Goal: Use online tool/utility: Use online tool/utility

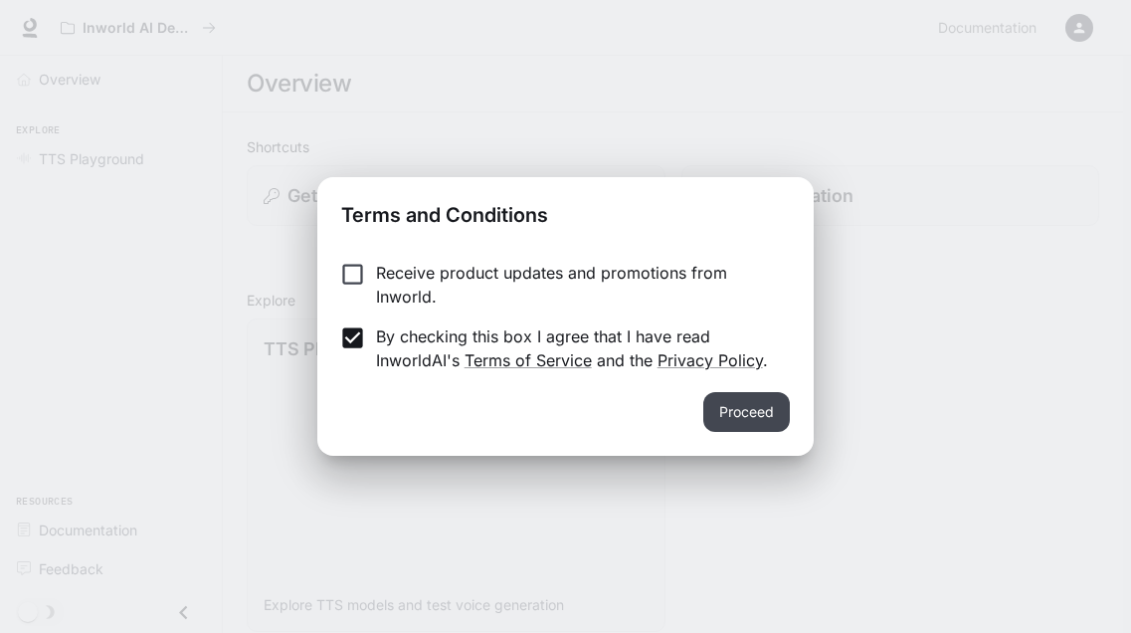
click at [726, 404] on button "Proceed" at bounding box center [746, 412] width 87 height 40
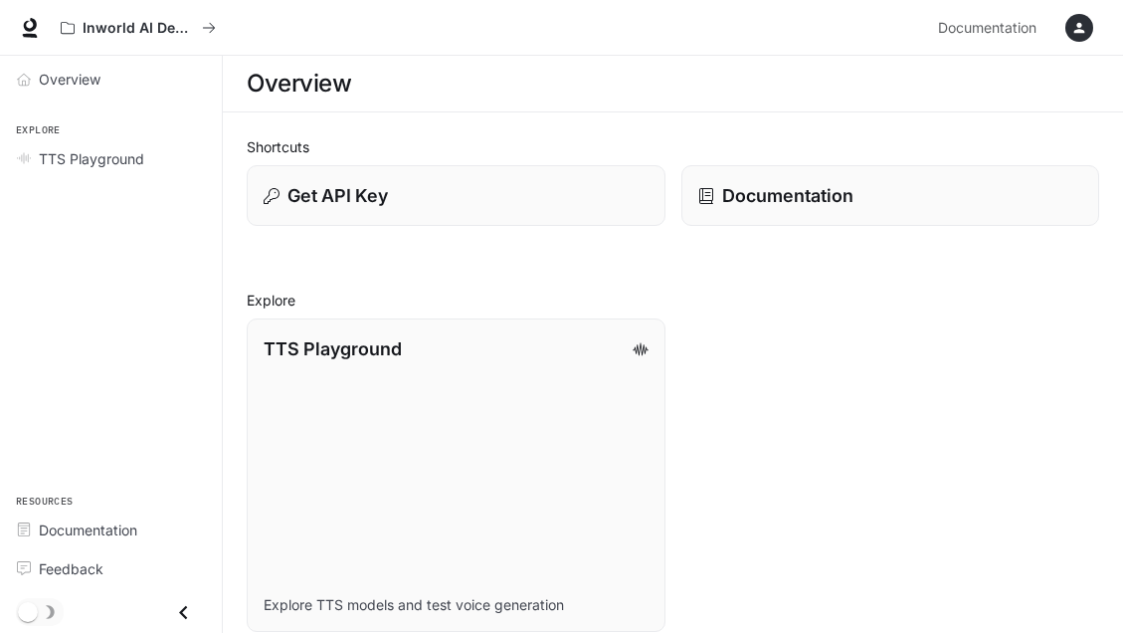
click at [32, 33] on icon at bounding box center [30, 28] width 20 height 20
click at [420, 208] on div "Get API Key" at bounding box center [456, 195] width 388 height 27
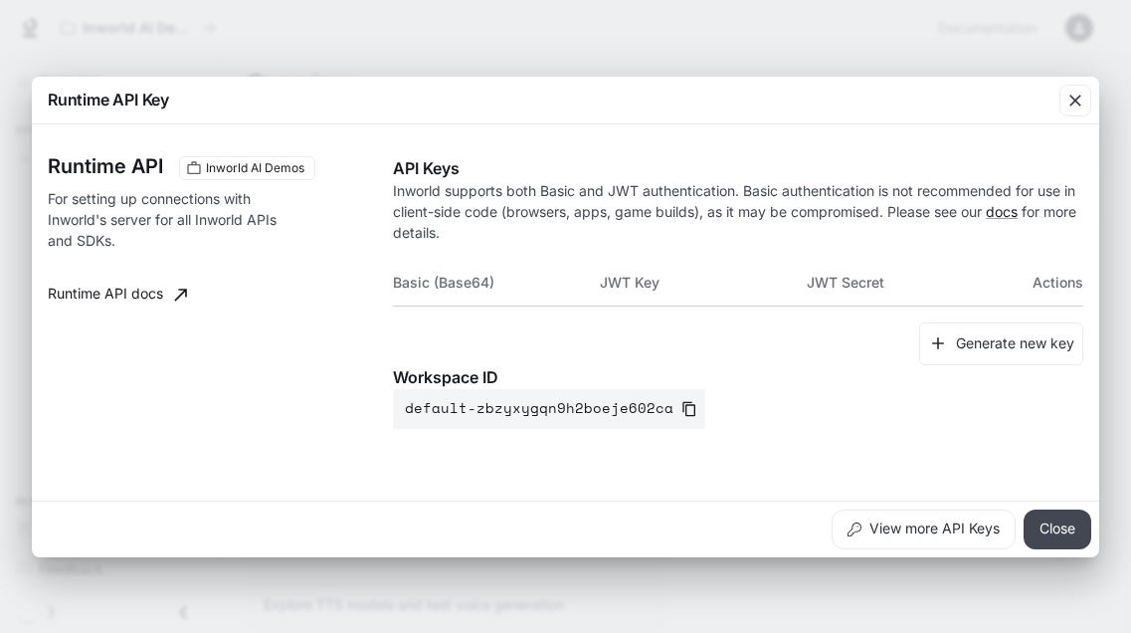
click at [1062, 530] on button "Close" at bounding box center [1058, 529] width 68 height 40
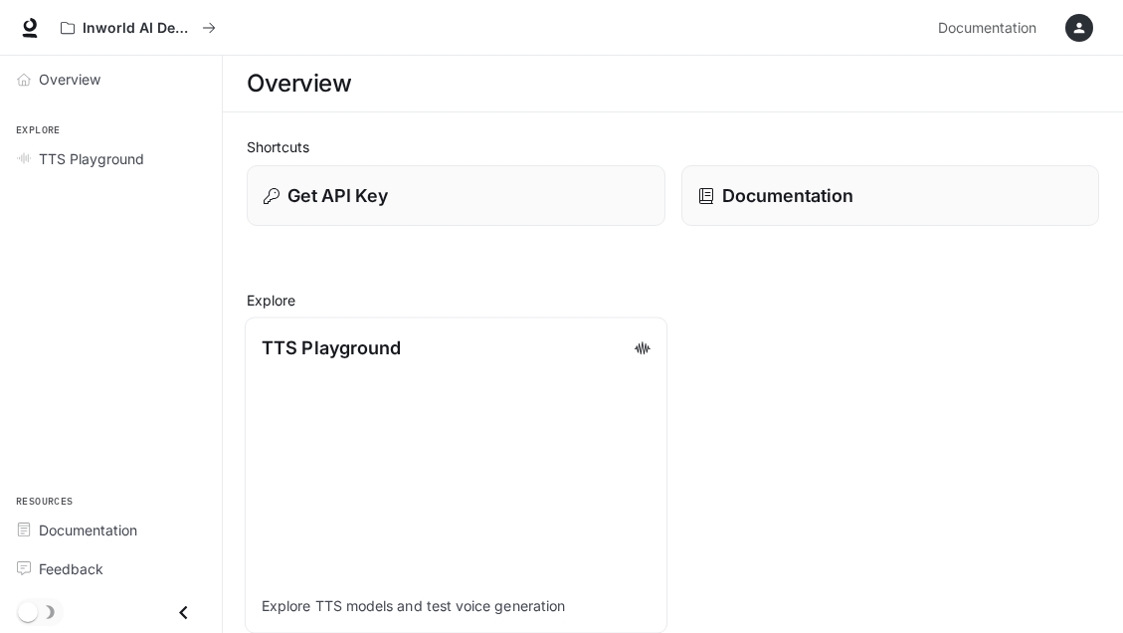
click at [434, 429] on link "TTS Playground Explore TTS models and test voice generation" at bounding box center [456, 474] width 423 height 317
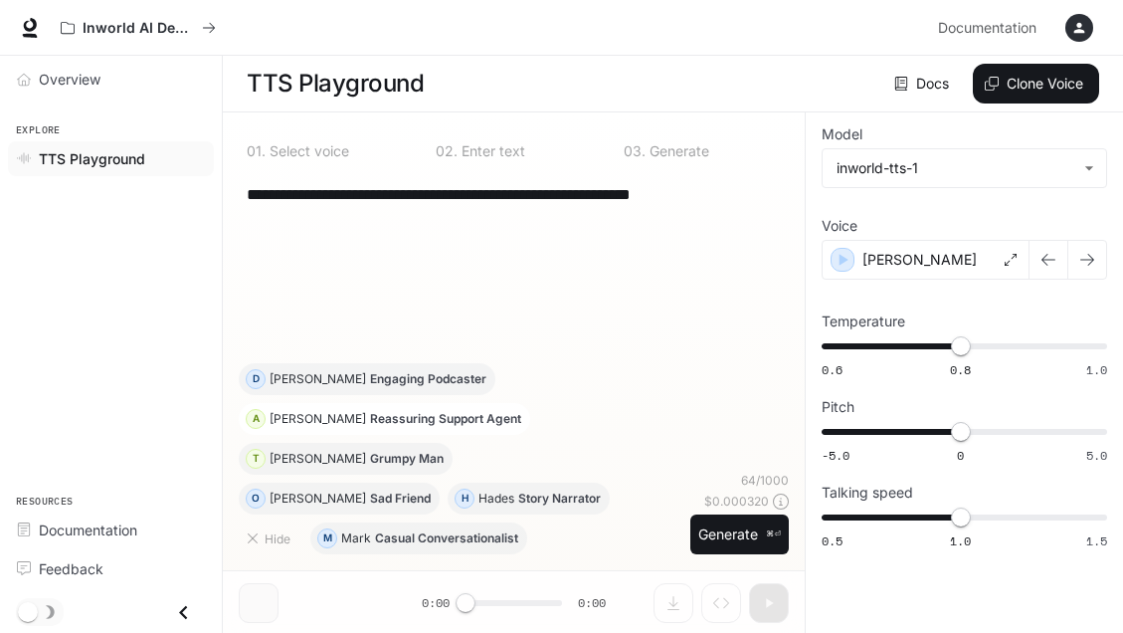
click at [415, 425] on p "Reassuring Support Agent" at bounding box center [445, 419] width 151 height 12
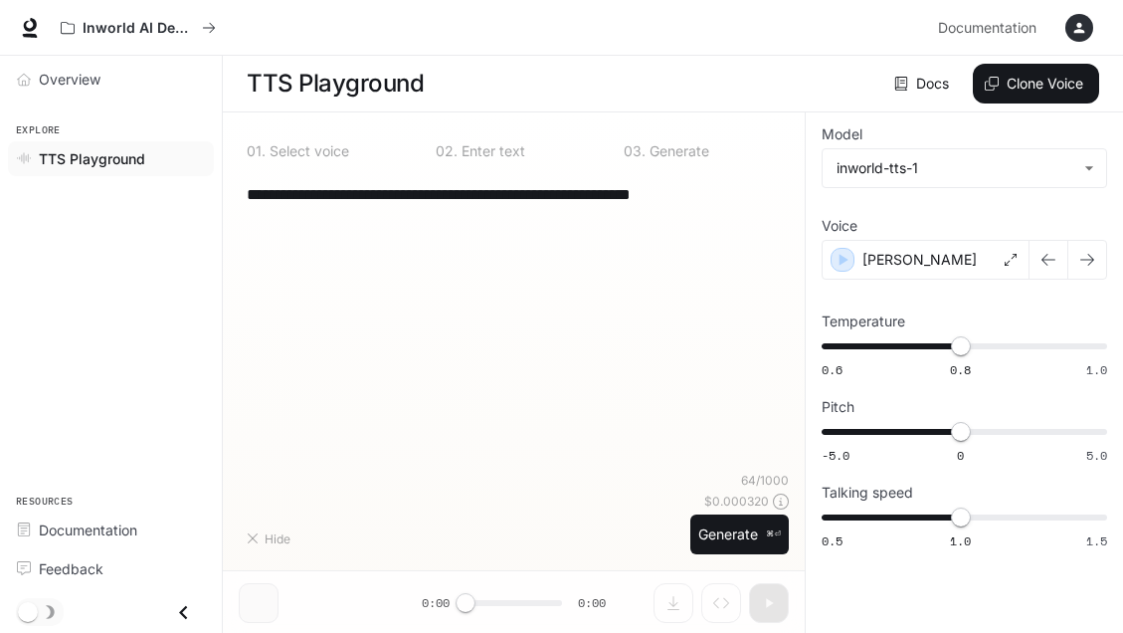
type textarea "**********"
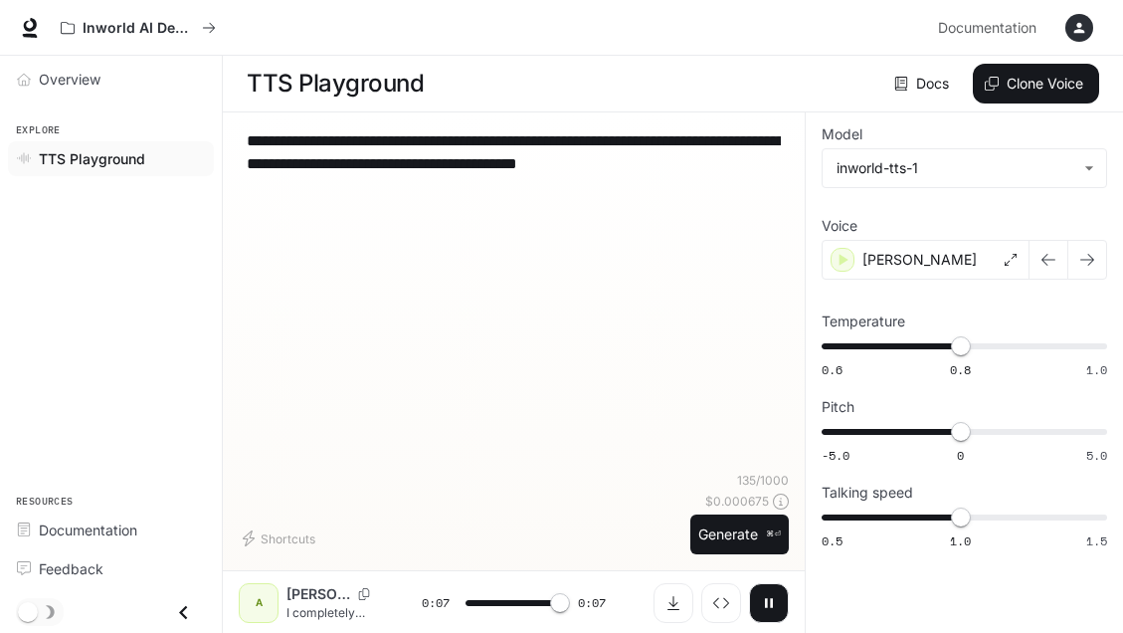
type input "*"
click at [385, 535] on div "Shortcuts" at bounding box center [461, 538] width 444 height 32
click at [97, 536] on span "Documentation" at bounding box center [88, 529] width 99 height 21
click at [1032, 77] on button "Clone Voice" at bounding box center [1036, 84] width 126 height 40
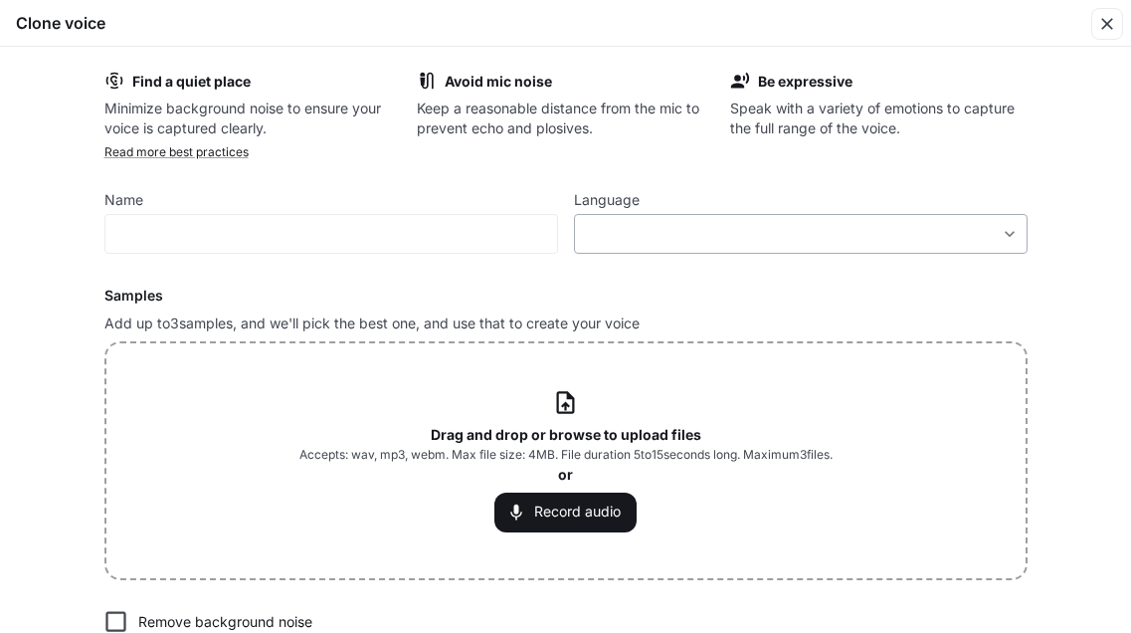
click at [746, 216] on div "​ ​" at bounding box center [801, 234] width 454 height 40
click at [720, 241] on body "**********" at bounding box center [565, 317] width 1131 height 634
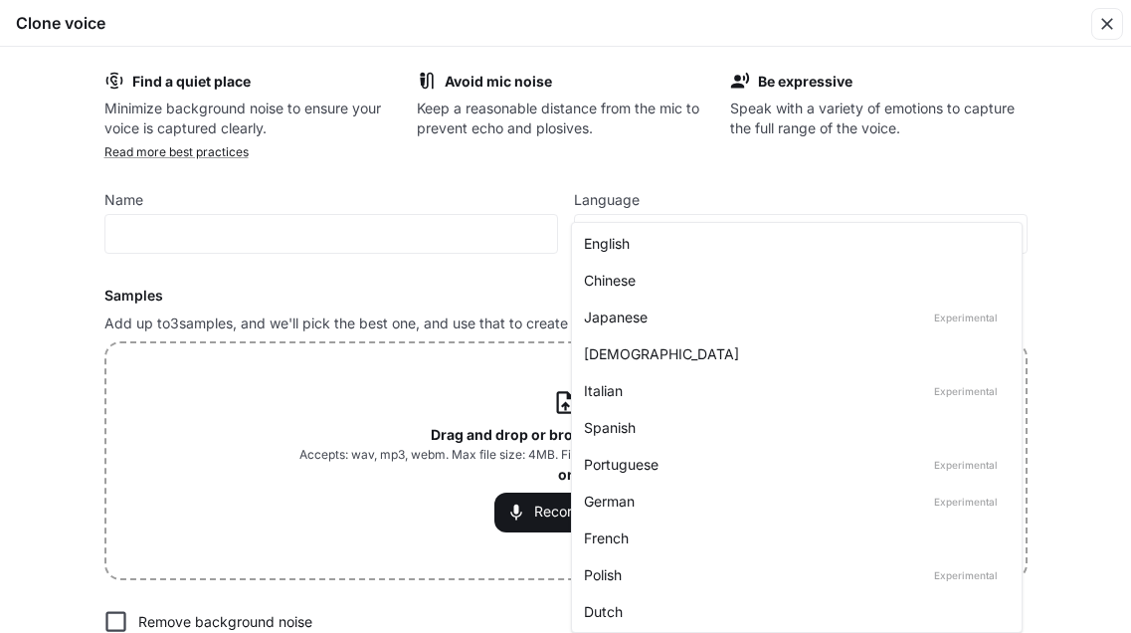
click at [653, 499] on div "German Experimental" at bounding box center [793, 501] width 418 height 21
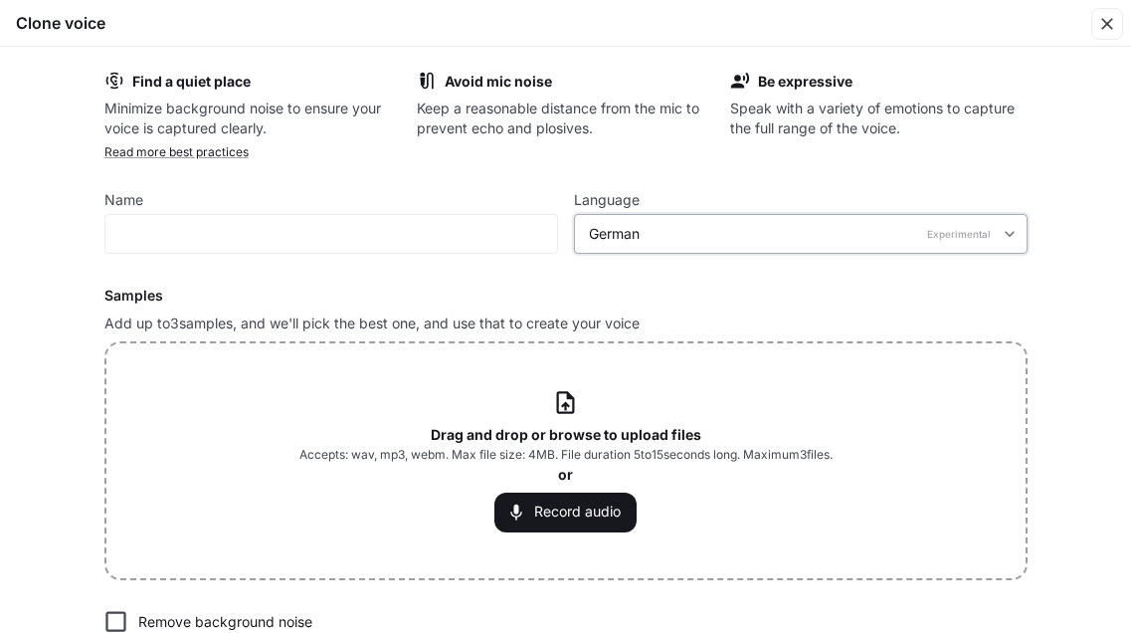
type input "*****"
click at [445, 231] on input "text" at bounding box center [331, 234] width 452 height 20
type input "*"
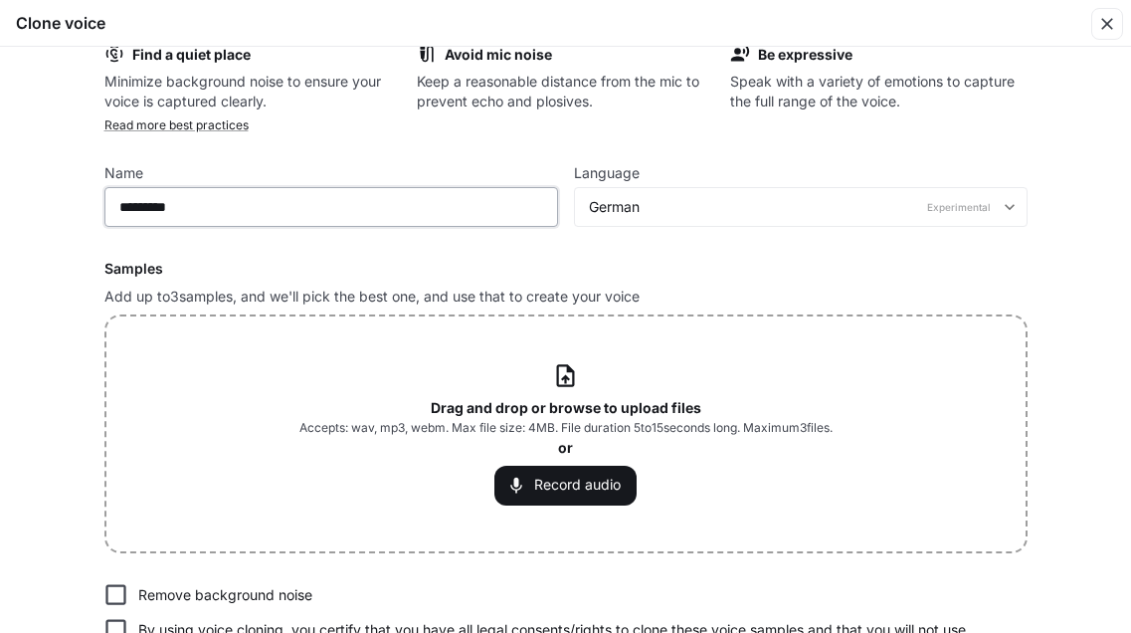
scroll to position [35, 0]
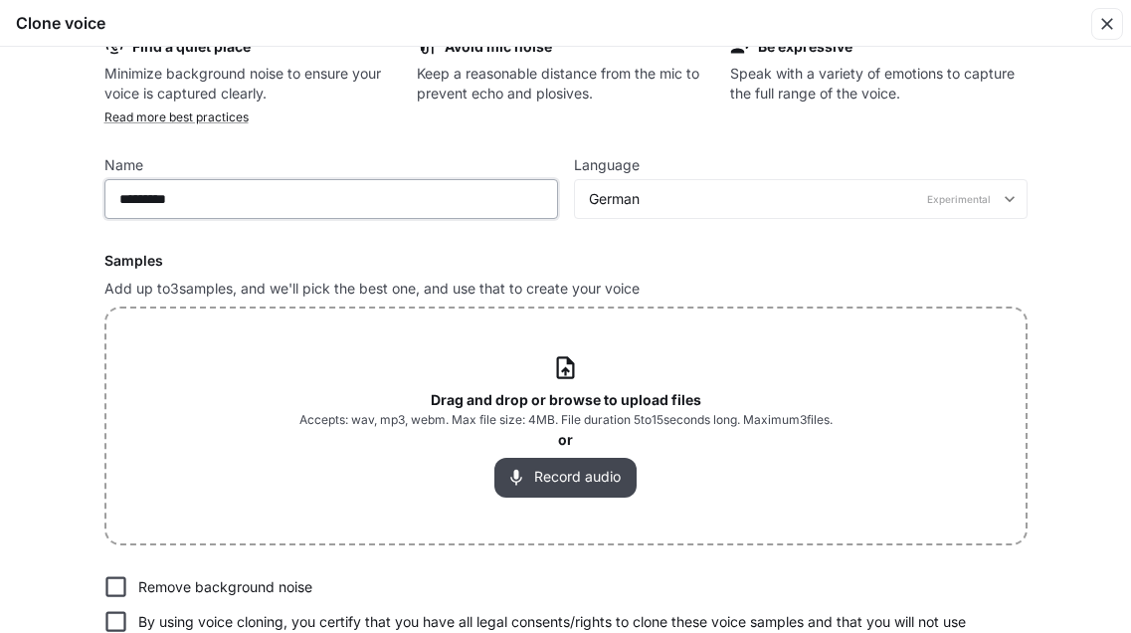
type input "********"
click at [581, 470] on button "Record audio" at bounding box center [565, 478] width 142 height 40
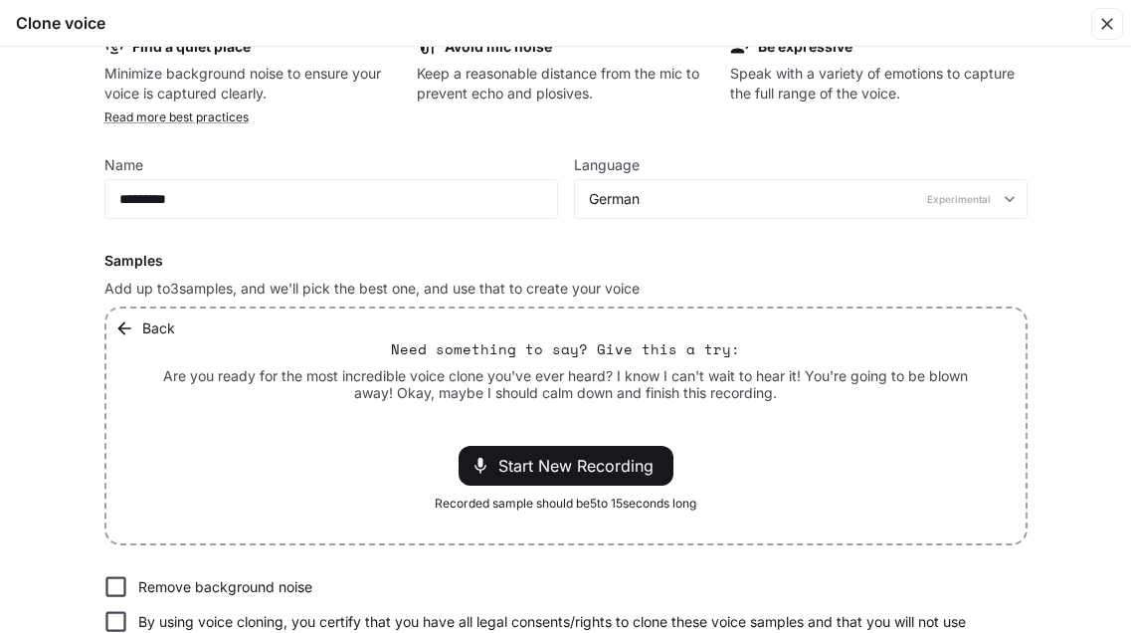
click at [581, 470] on span "Start New Recording" at bounding box center [581, 466] width 167 height 24
click at [633, 446] on div "Start New Recording" at bounding box center [566, 466] width 215 height 40
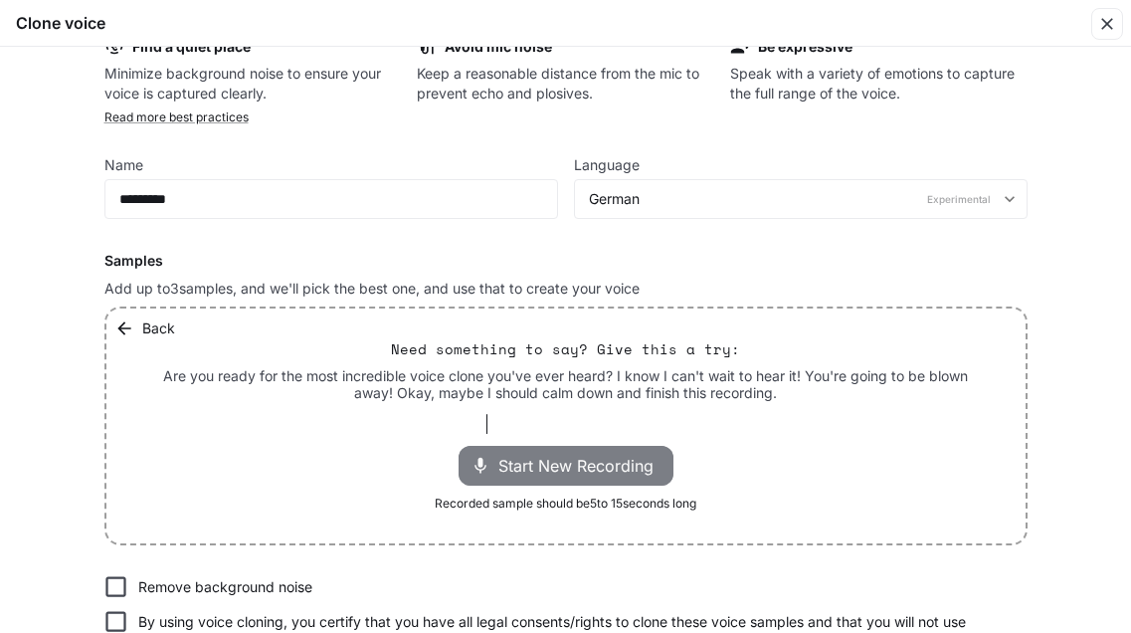
click at [623, 461] on span "Start New Recording" at bounding box center [581, 466] width 167 height 24
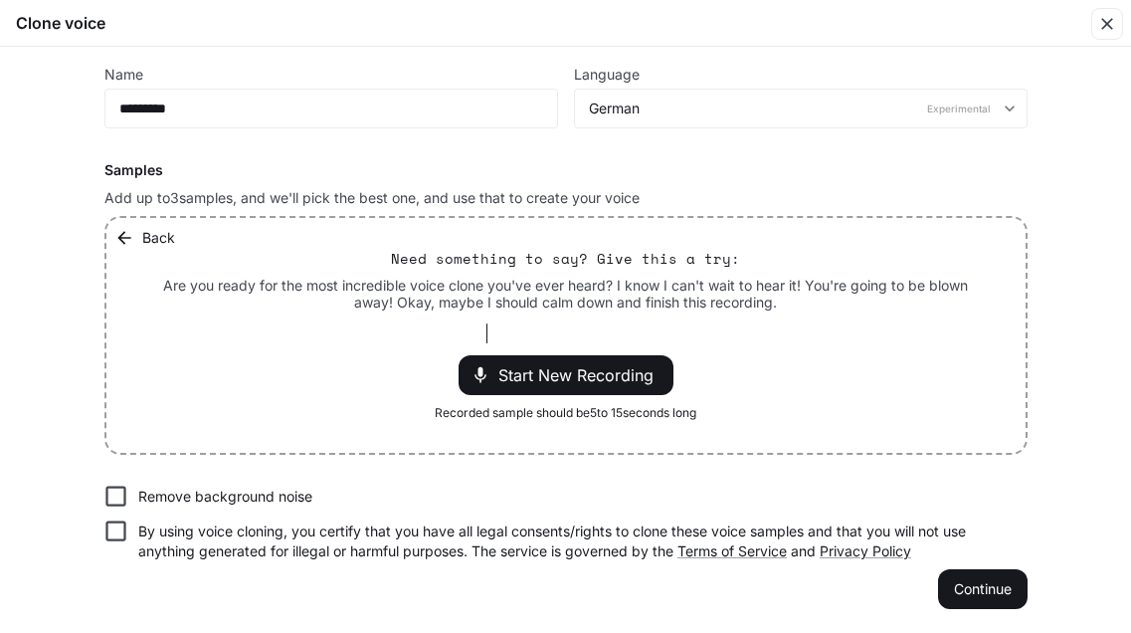
scroll to position [124, 0]
click at [1000, 580] on button "Continue" at bounding box center [983, 590] width 90 height 40
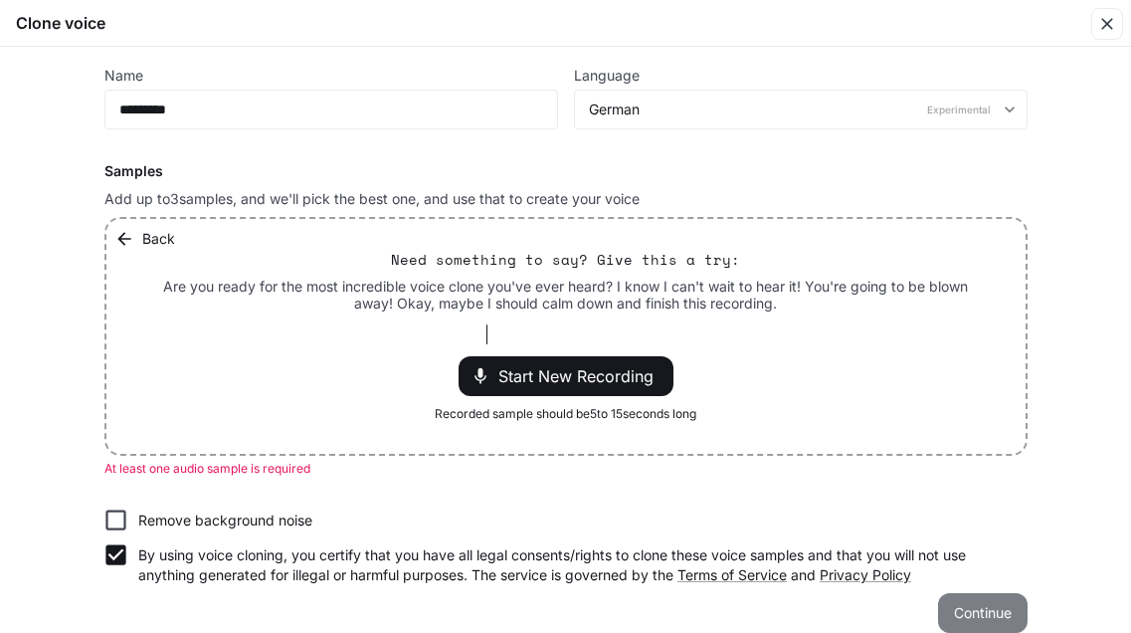
click at [961, 615] on button "Continue" at bounding box center [983, 613] width 90 height 40
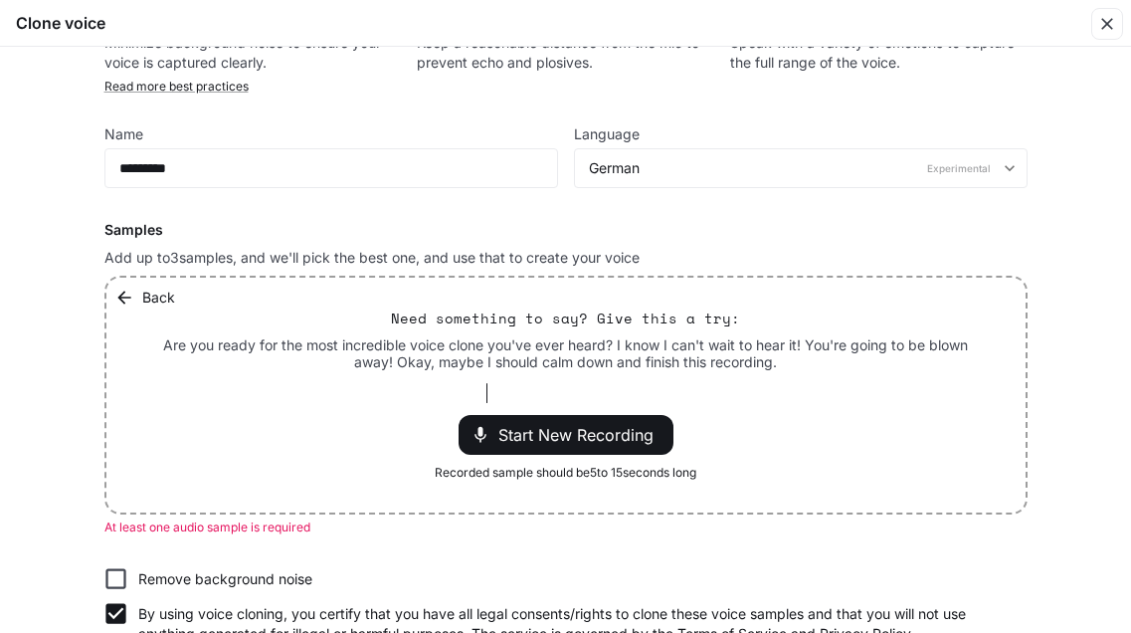
scroll to position [68, 0]
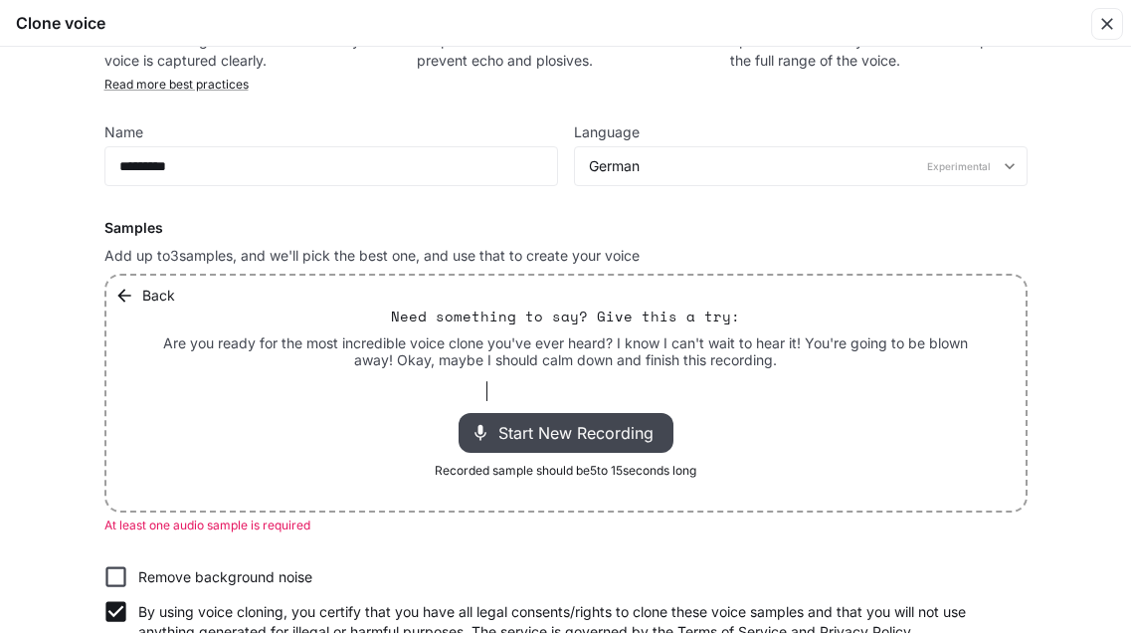
click at [616, 425] on span "Start New Recording" at bounding box center [581, 433] width 167 height 24
click at [538, 428] on span "Start New Recording" at bounding box center [581, 433] width 167 height 24
click at [578, 421] on span "Start New Recording" at bounding box center [581, 433] width 167 height 24
click at [137, 293] on button "Back" at bounding box center [146, 296] width 73 height 40
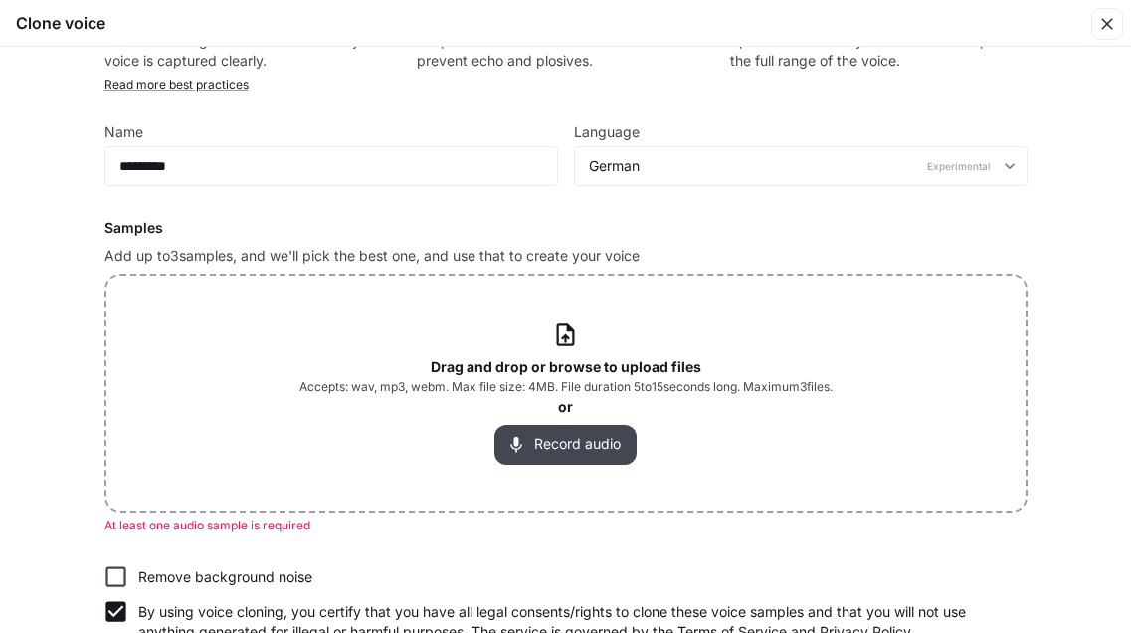
click at [577, 447] on button "Record audio" at bounding box center [565, 445] width 142 height 40
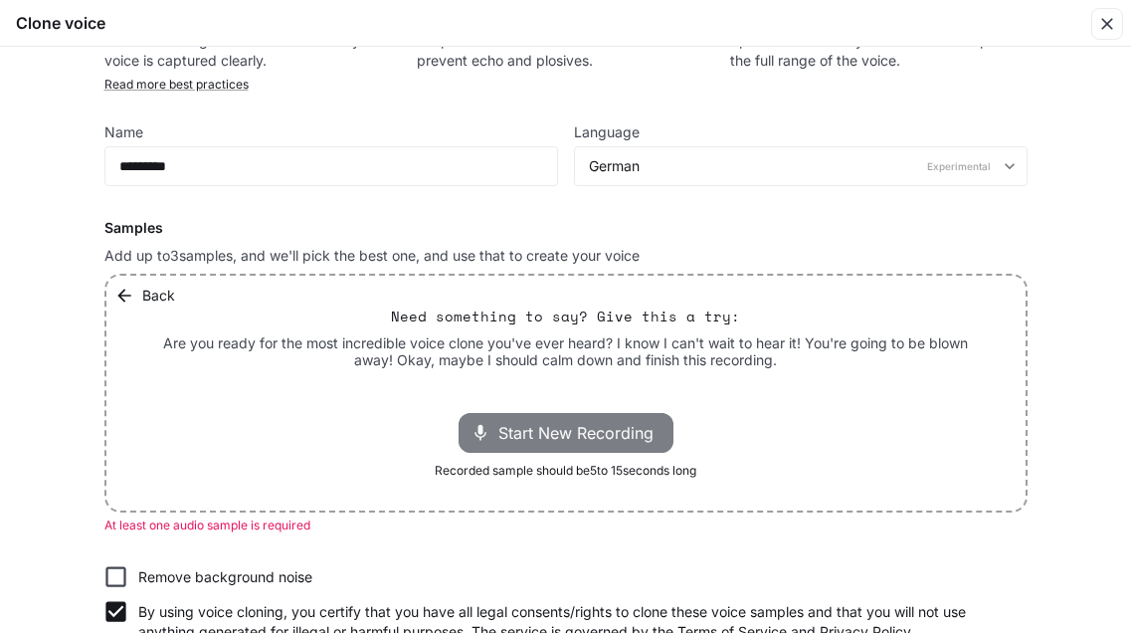
click at [569, 439] on span "Start New Recording" at bounding box center [581, 433] width 167 height 24
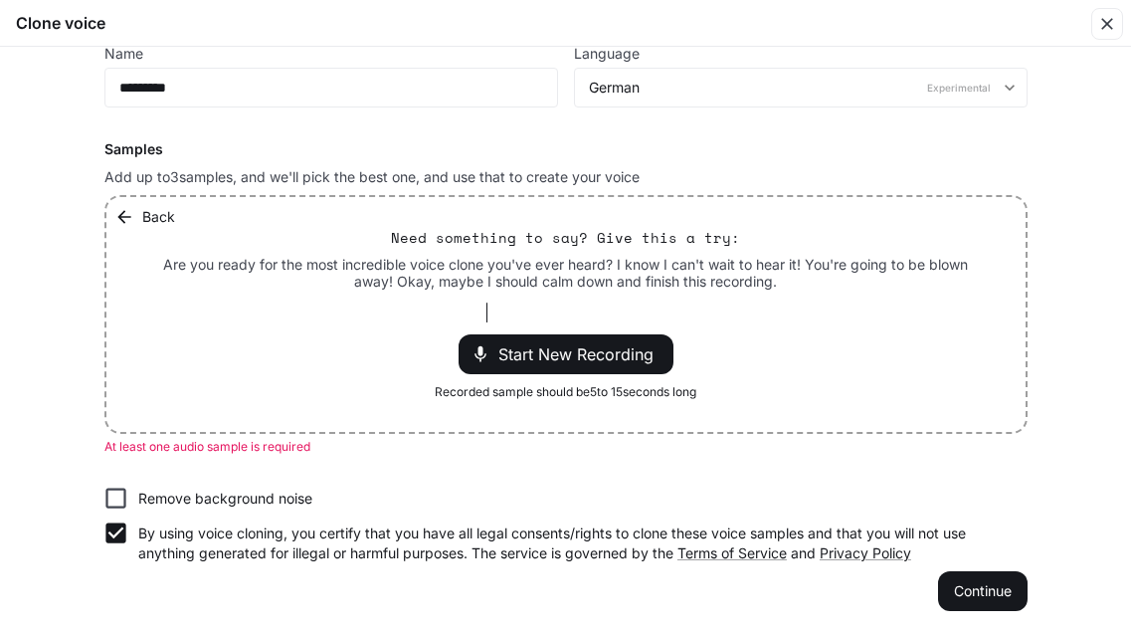
scroll to position [146, 0]
click at [970, 592] on button "Continue" at bounding box center [983, 591] width 90 height 40
click at [979, 580] on button "Continue" at bounding box center [983, 591] width 90 height 40
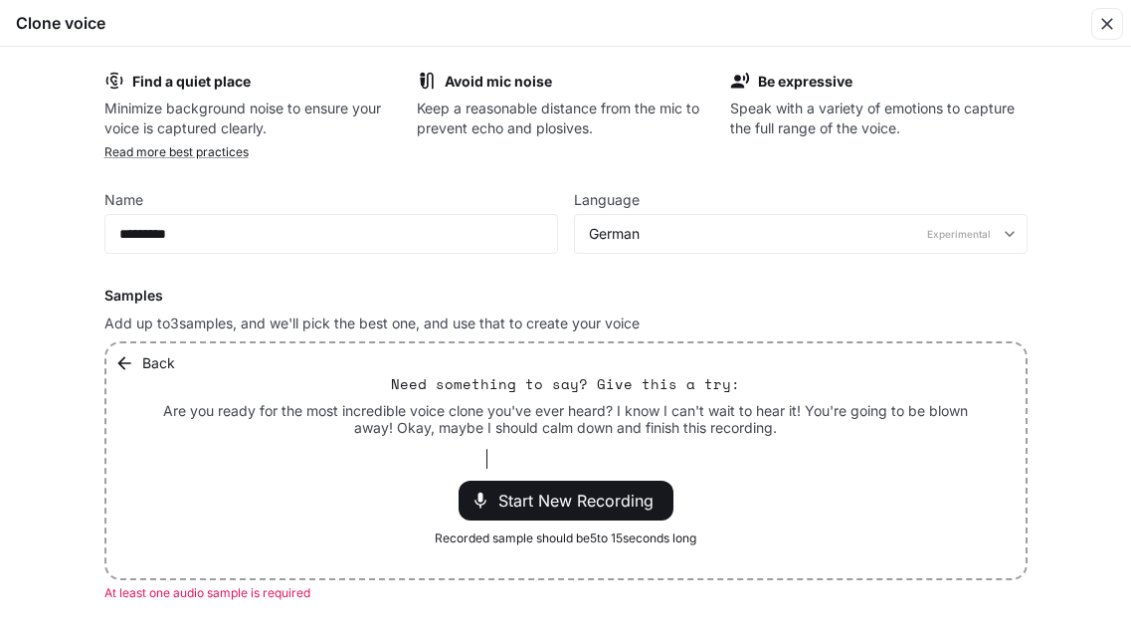
scroll to position [0, 0]
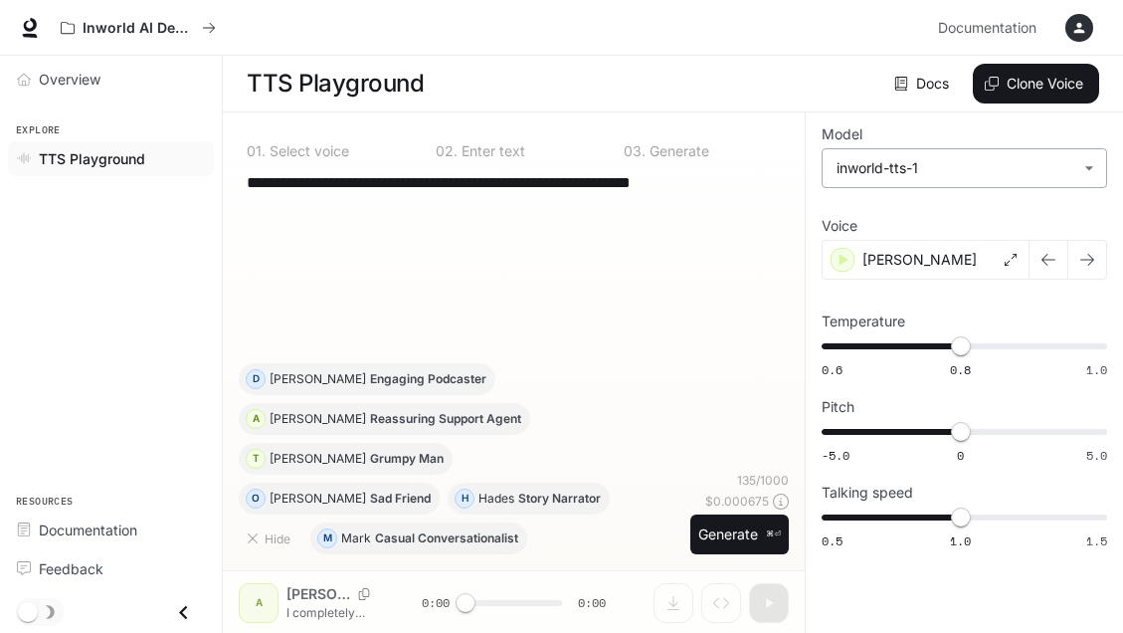
click at [1091, 171] on body "**********" at bounding box center [561, 317] width 1123 height 634
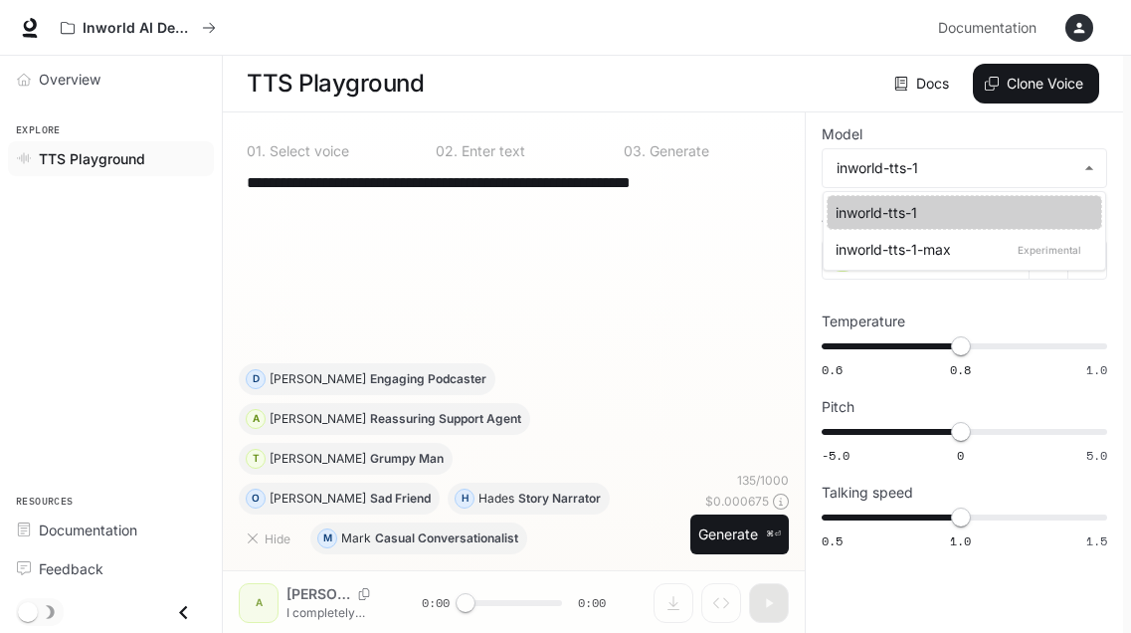
click at [1018, 247] on p "Experimental" at bounding box center [1050, 250] width 72 height 18
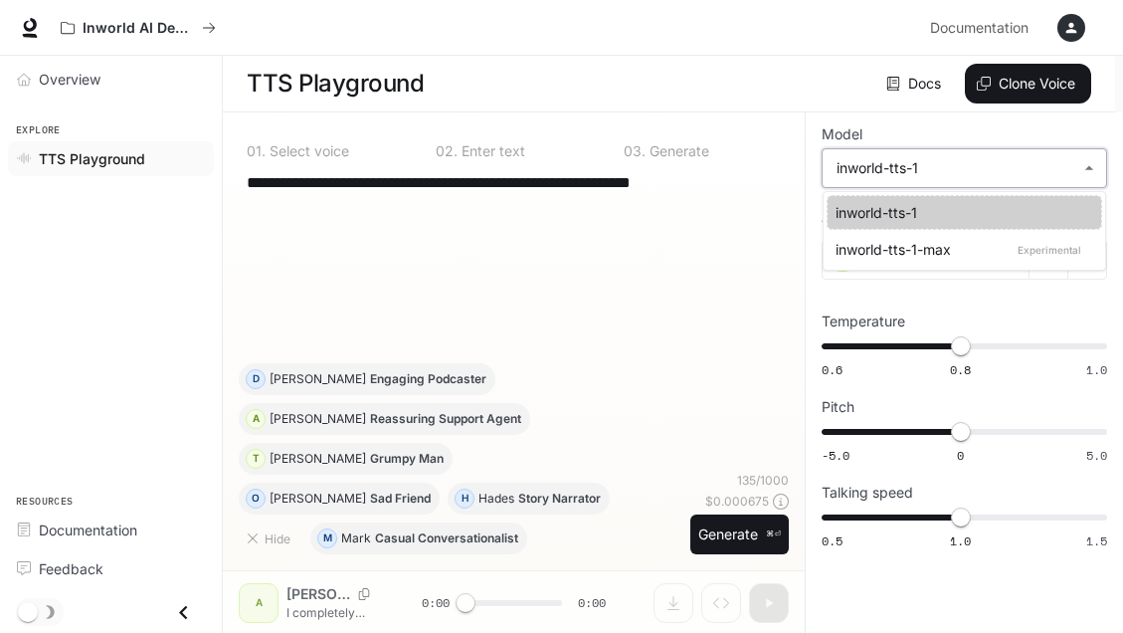
type input "**********"
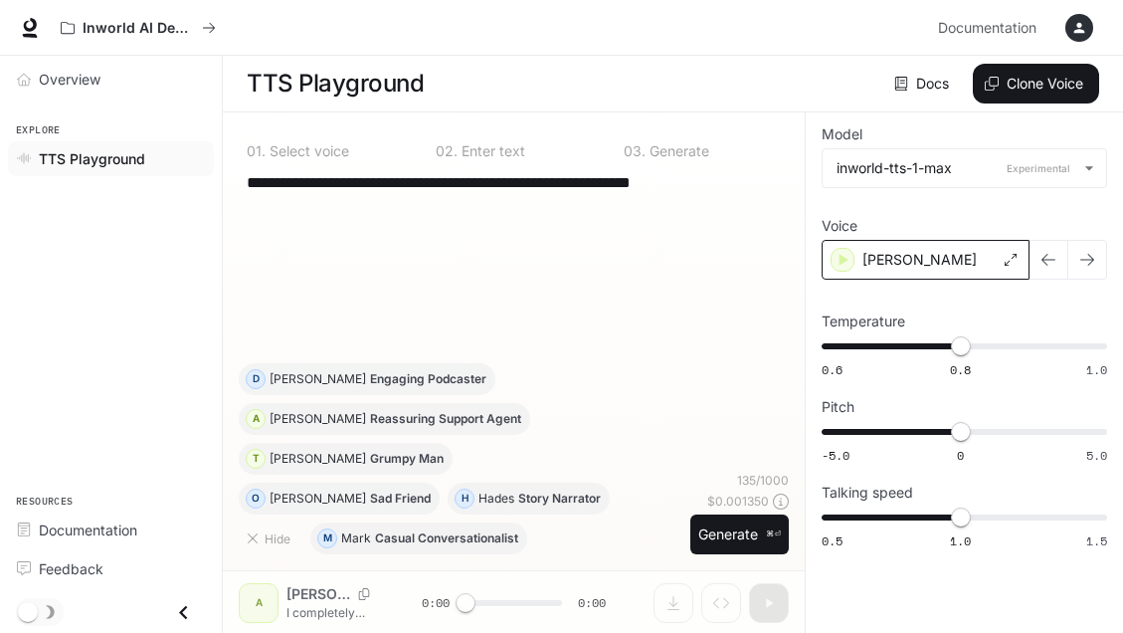
click at [1016, 259] on icon at bounding box center [1011, 260] width 12 height 12
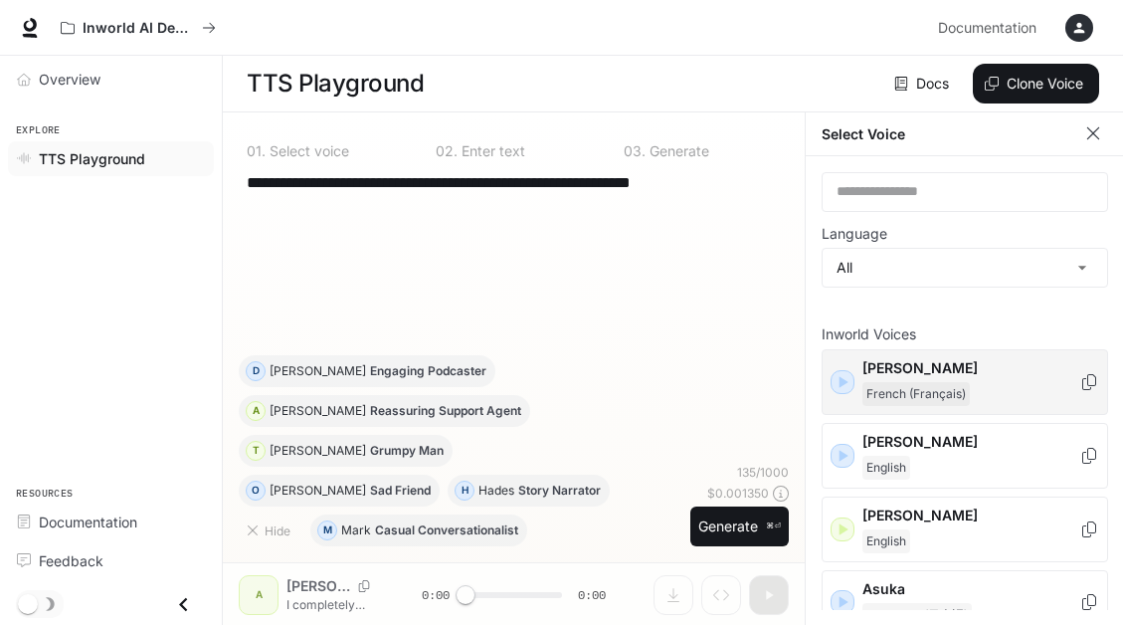
click at [1012, 363] on p "Alain" at bounding box center [971, 368] width 217 height 20
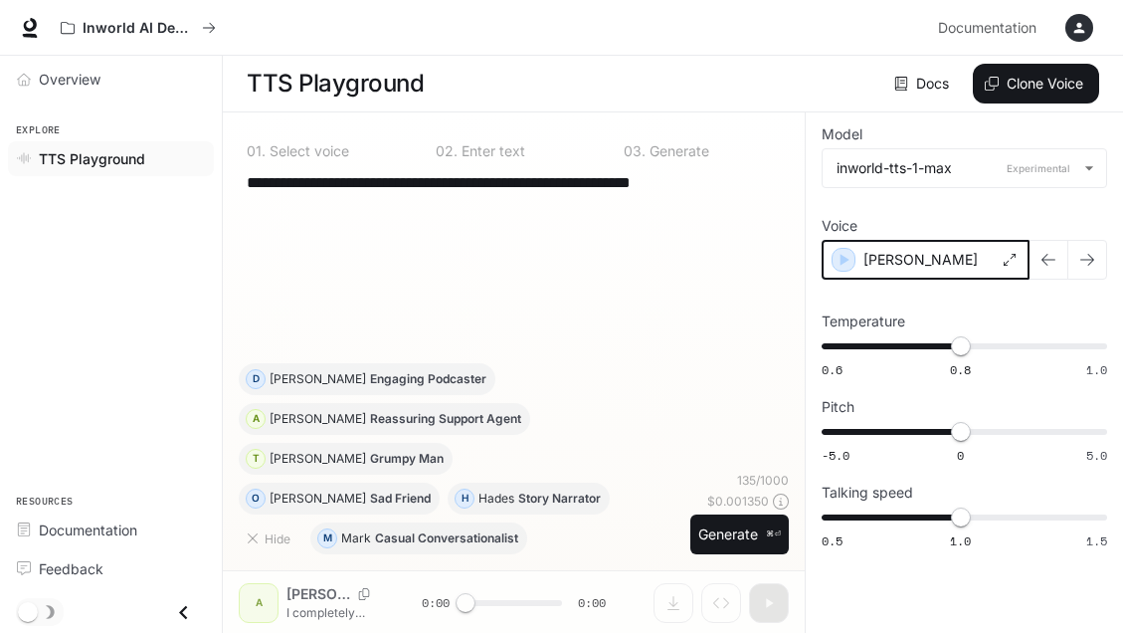
click at [838, 265] on icon "button" at bounding box center [844, 260] width 20 height 20
click at [981, 265] on div "Alain" at bounding box center [926, 260] width 208 height 40
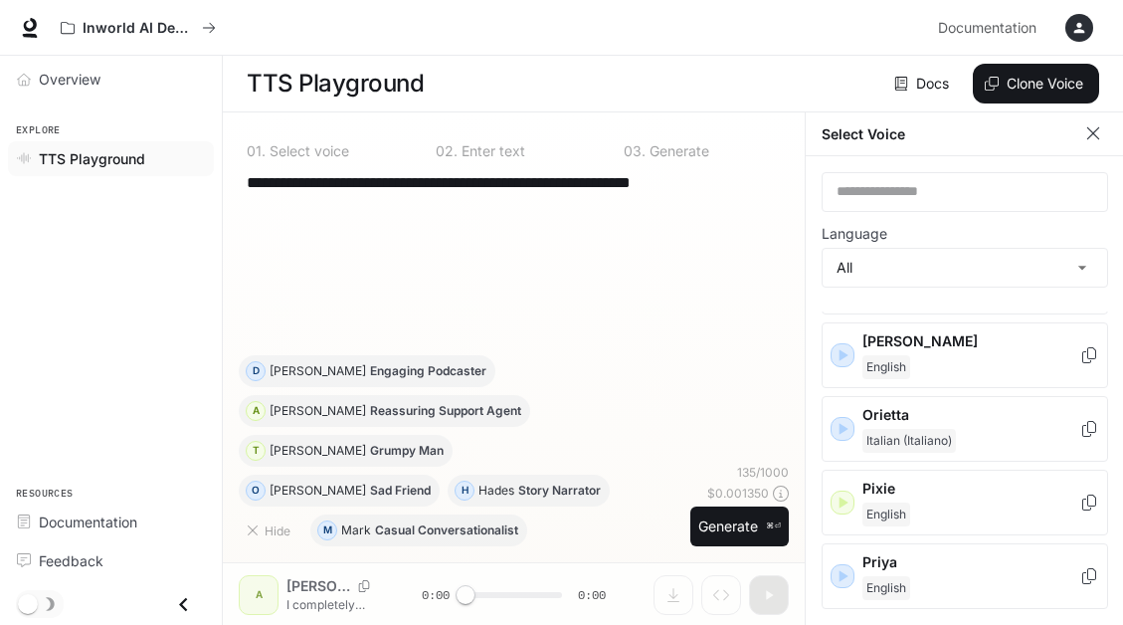
scroll to position [2313, 0]
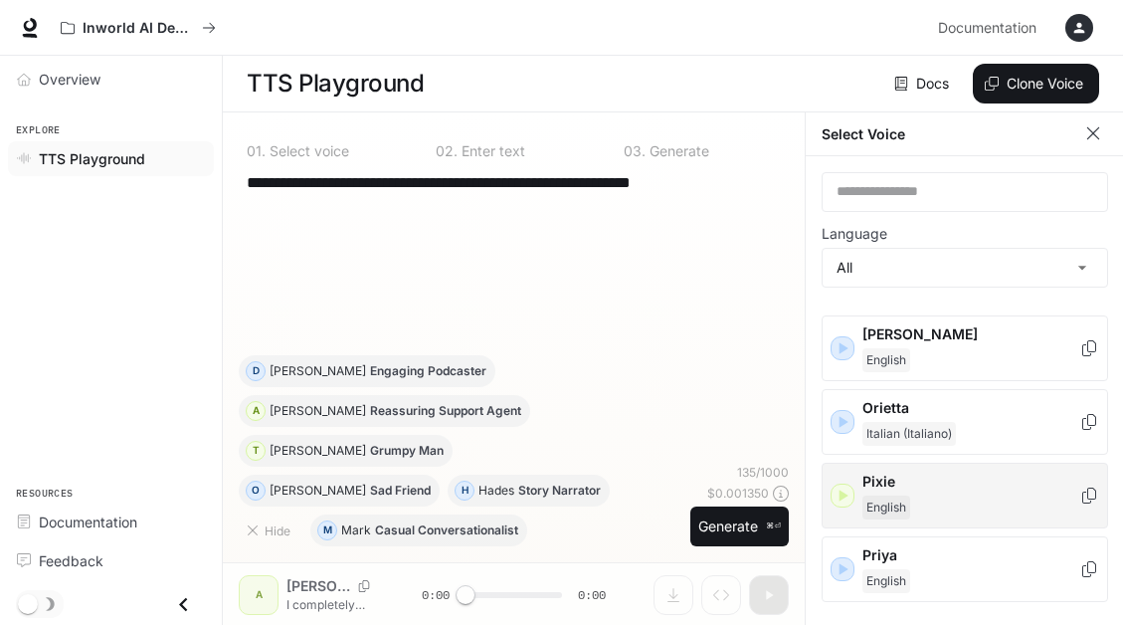
click at [970, 472] on p "Pixie" at bounding box center [971, 482] width 217 height 20
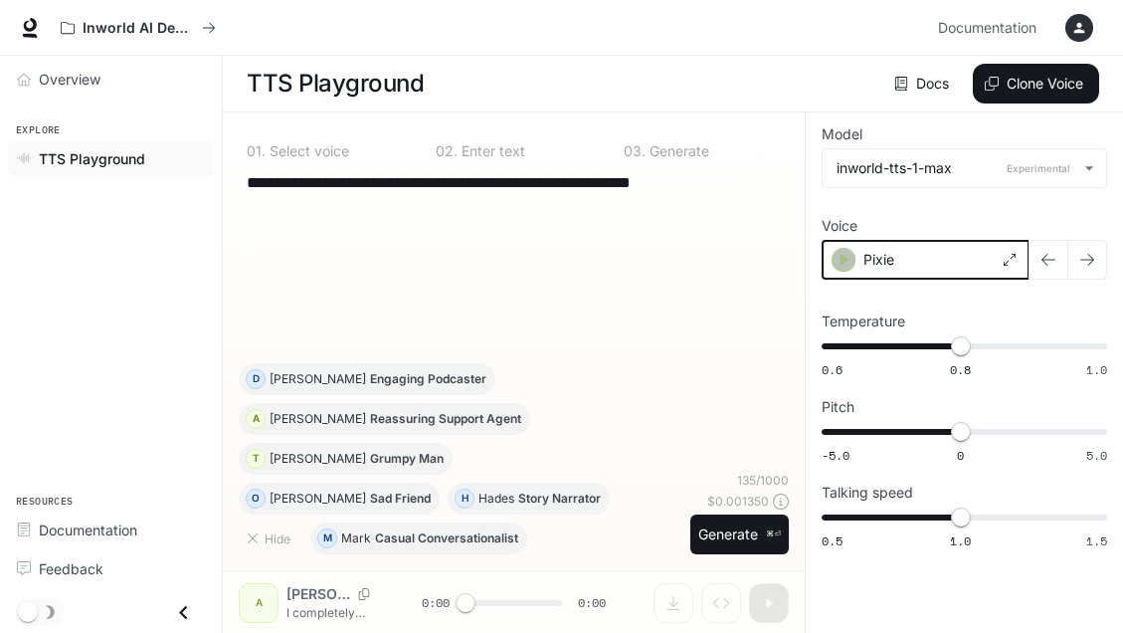
click at [851, 262] on icon "button" at bounding box center [844, 260] width 20 height 20
click at [977, 259] on div "Pixie" at bounding box center [926, 260] width 208 height 40
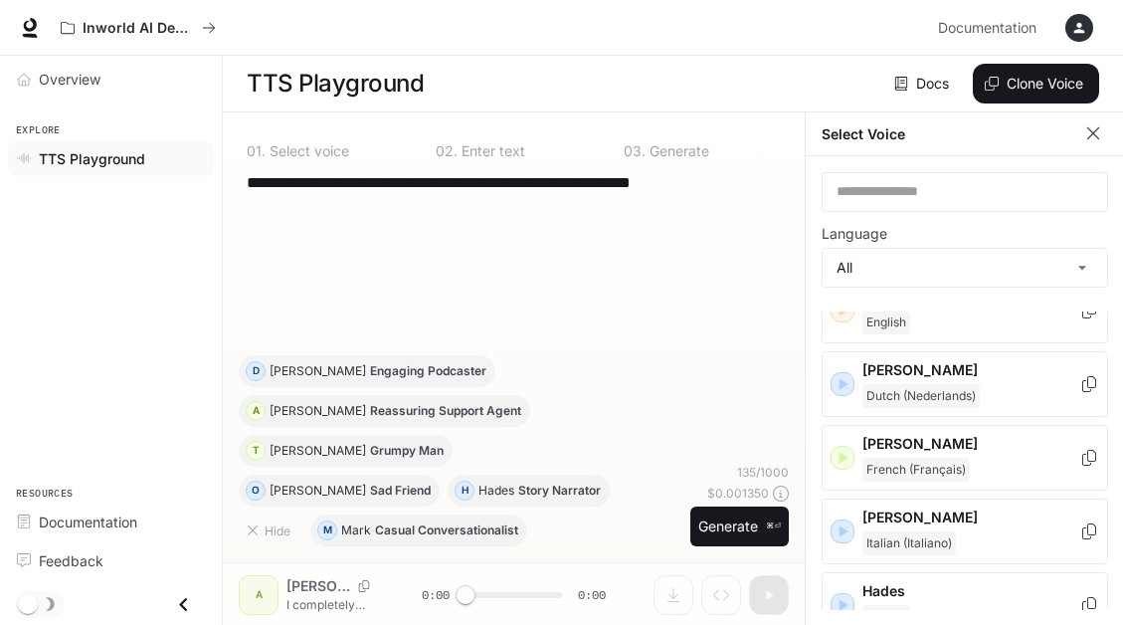
scroll to position [988, 0]
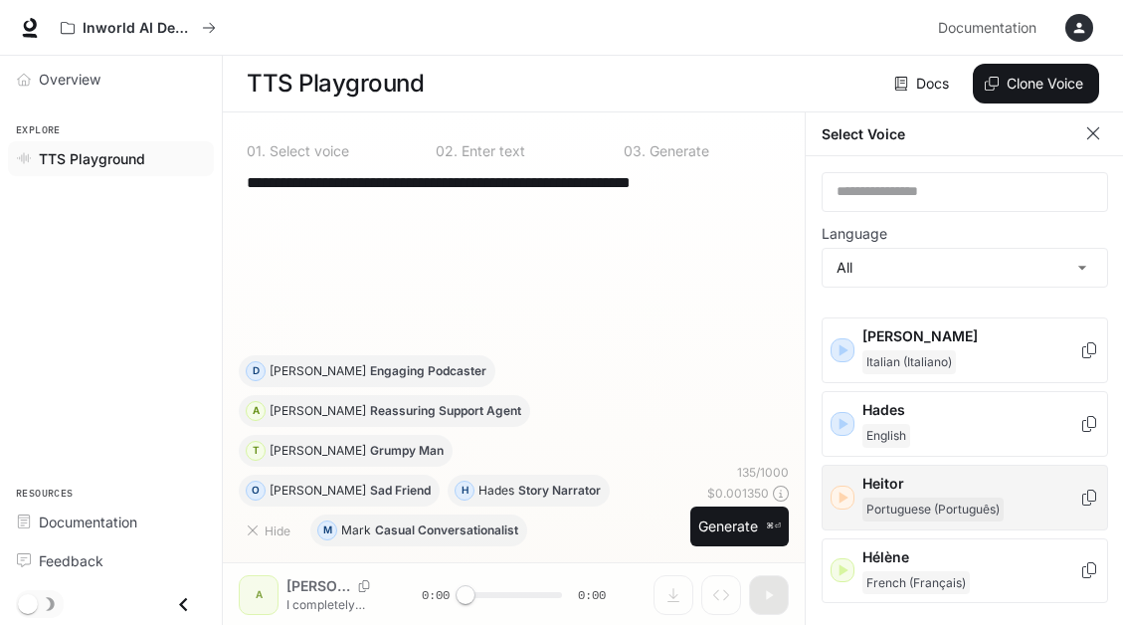
click at [965, 465] on div "Heitor Portuguese (Português)" at bounding box center [965, 498] width 287 height 66
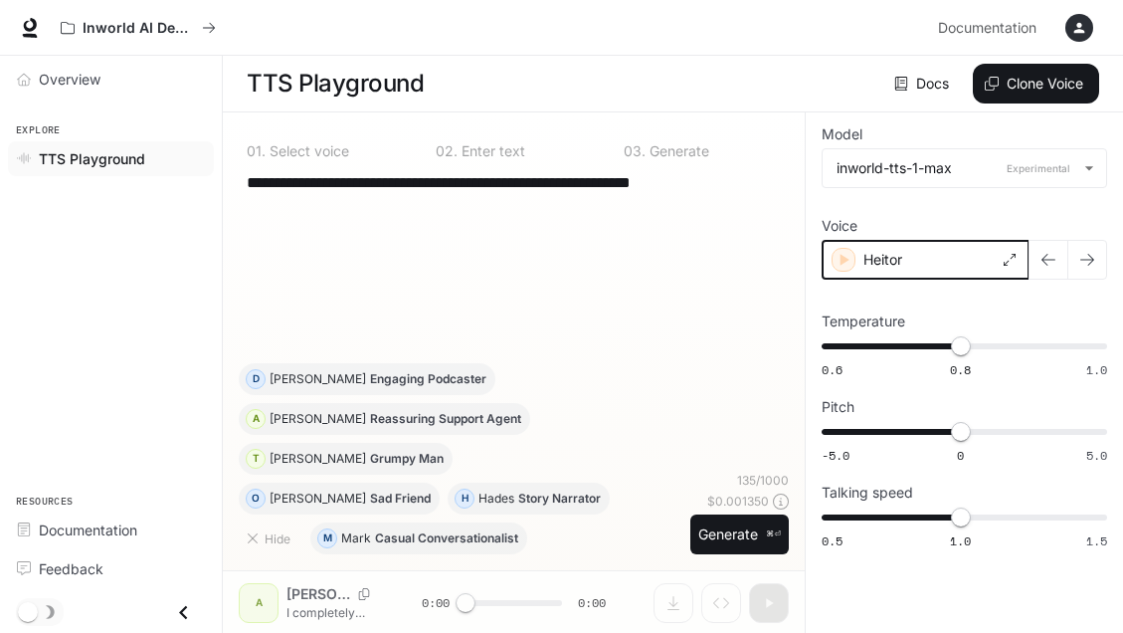
click at [839, 252] on icon "button" at bounding box center [844, 260] width 20 height 20
click at [930, 262] on div "Heitor" at bounding box center [926, 260] width 208 height 40
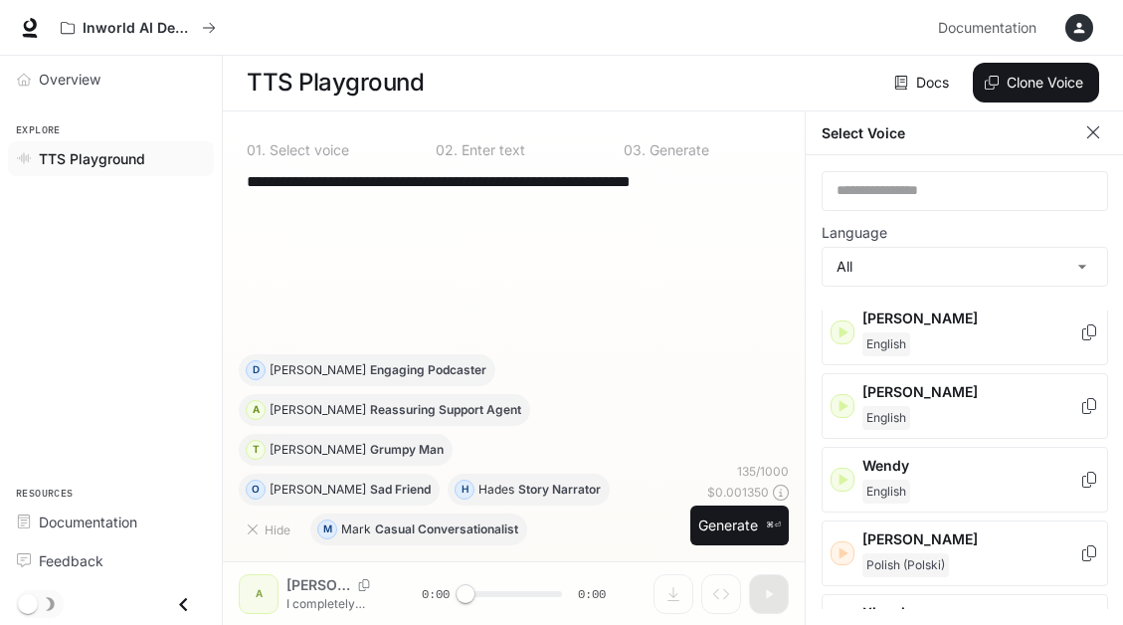
scroll to position [3127, 0]
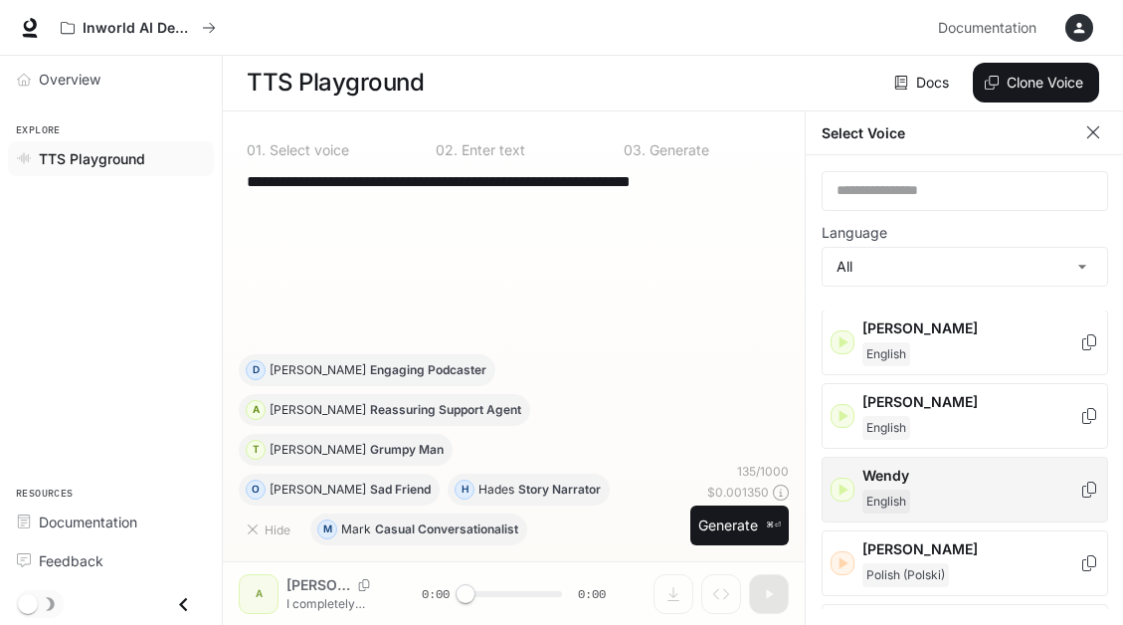
click at [951, 466] on p "Wendy" at bounding box center [971, 476] width 217 height 20
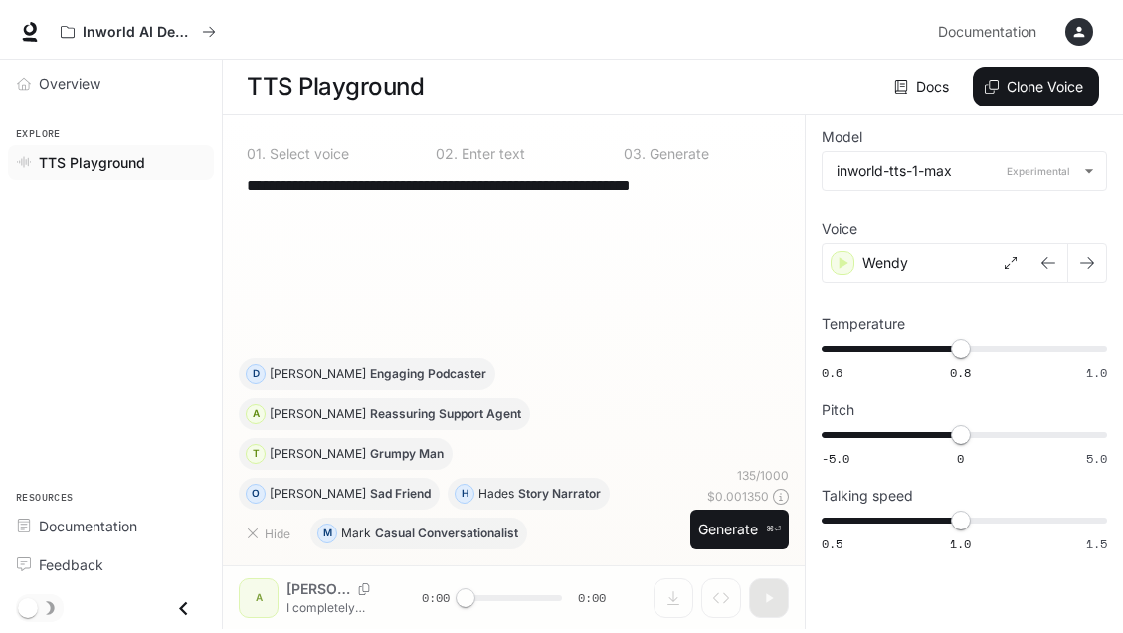
scroll to position [1, 0]
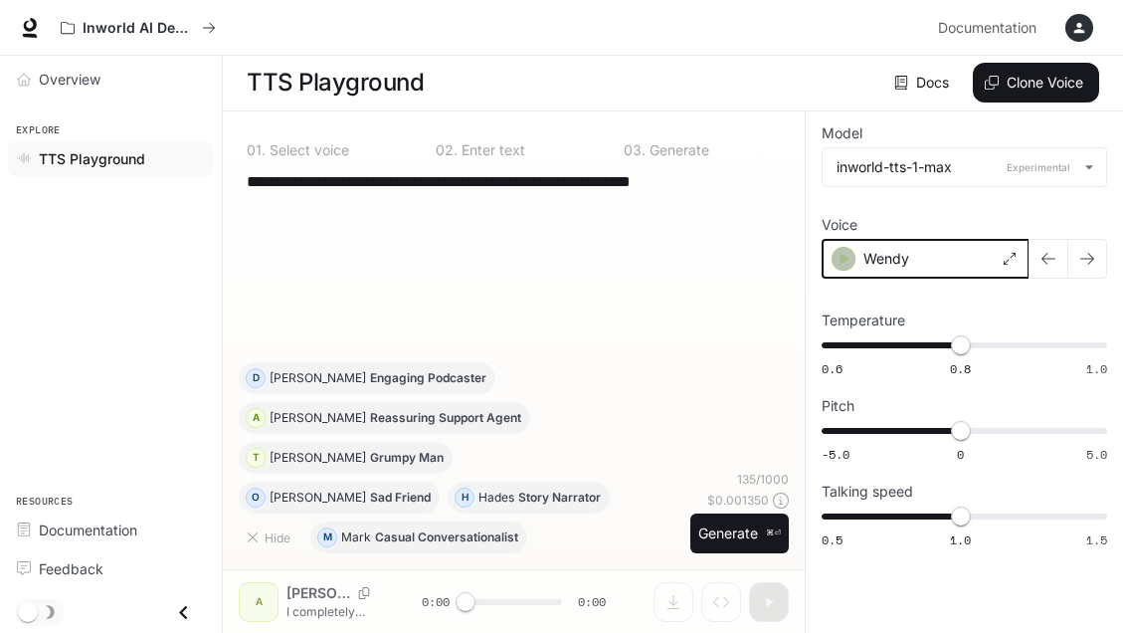
click at [848, 260] on icon "button" at bounding box center [844, 259] width 20 height 20
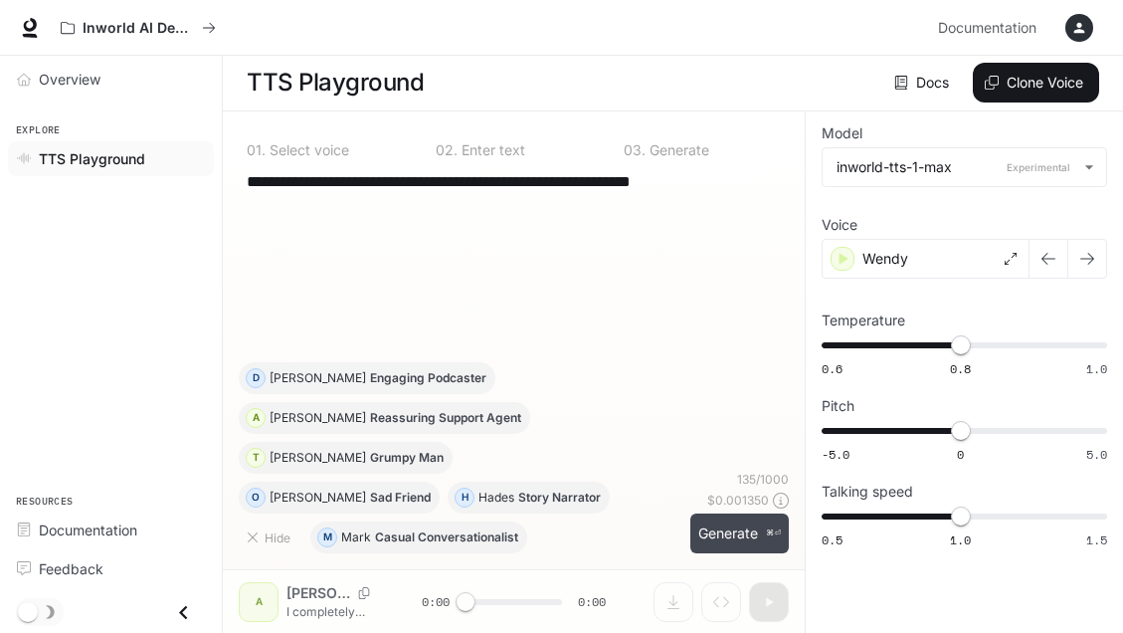
click at [726, 527] on button "Generate ⌘⏎" at bounding box center [739, 533] width 99 height 41
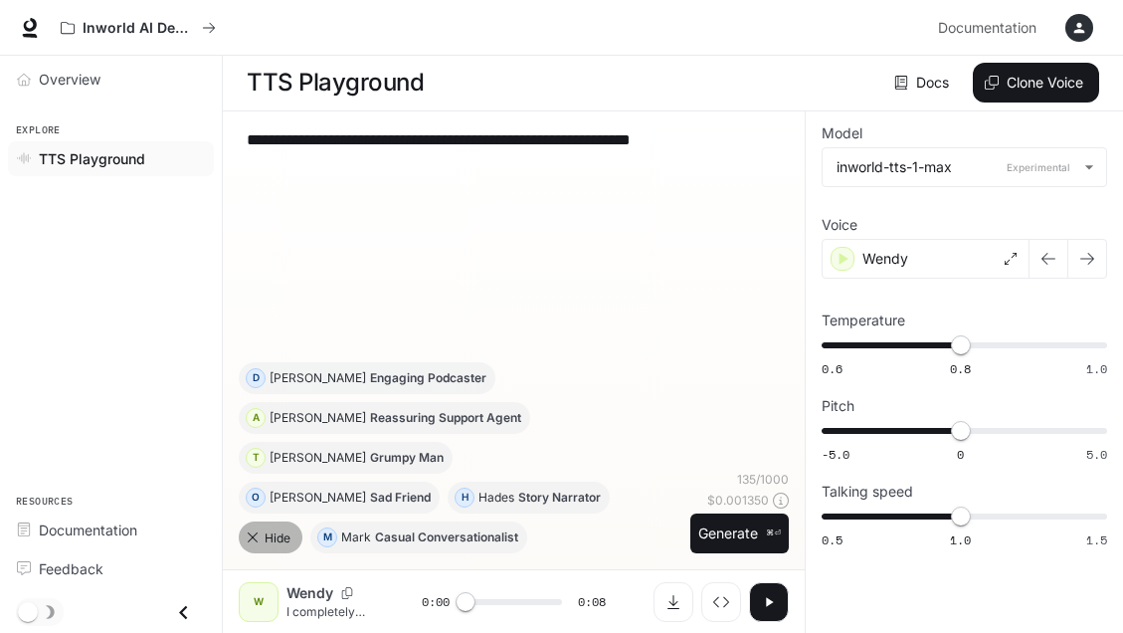
click at [265, 528] on button "Hide" at bounding box center [271, 537] width 64 height 32
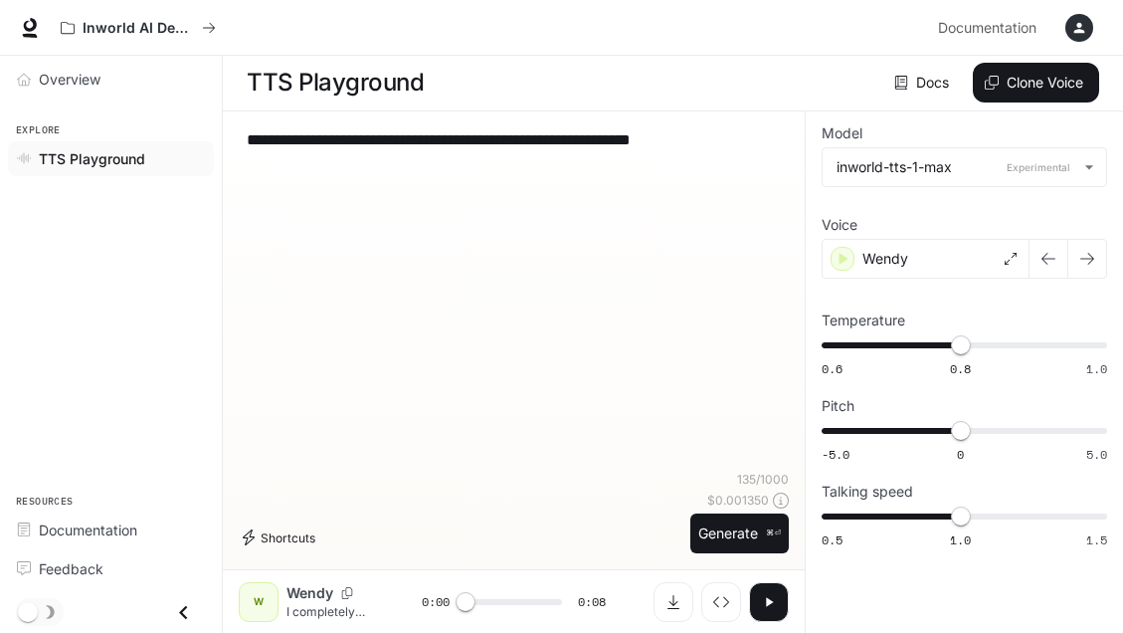
click at [307, 537] on button "Shortcuts" at bounding box center [281, 537] width 85 height 32
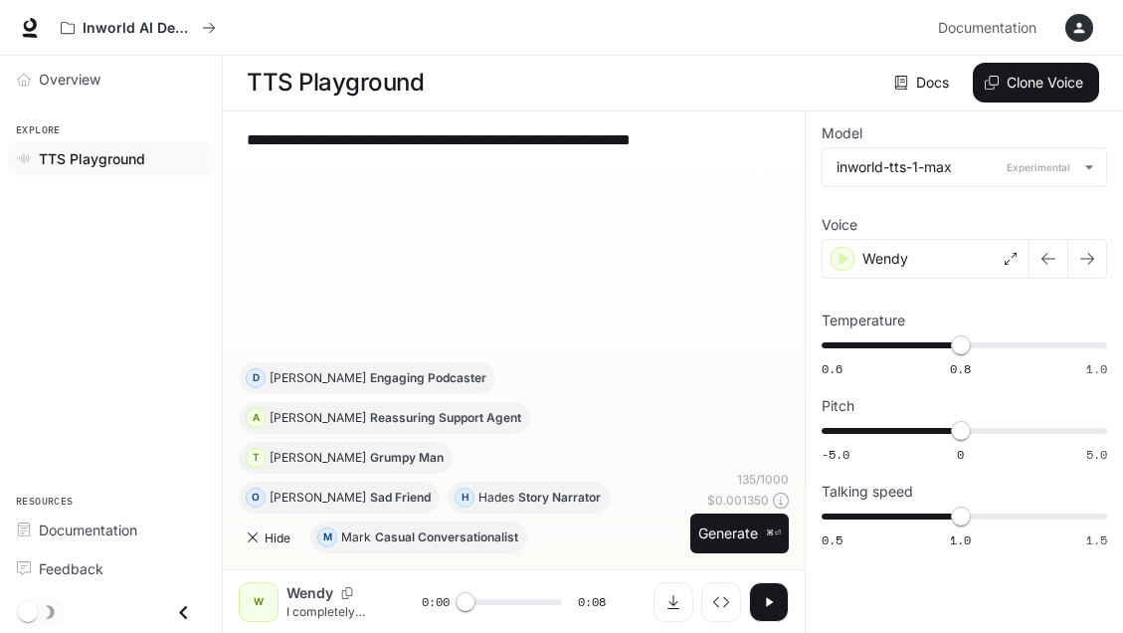
click at [276, 540] on button "Hide" at bounding box center [271, 537] width 64 height 32
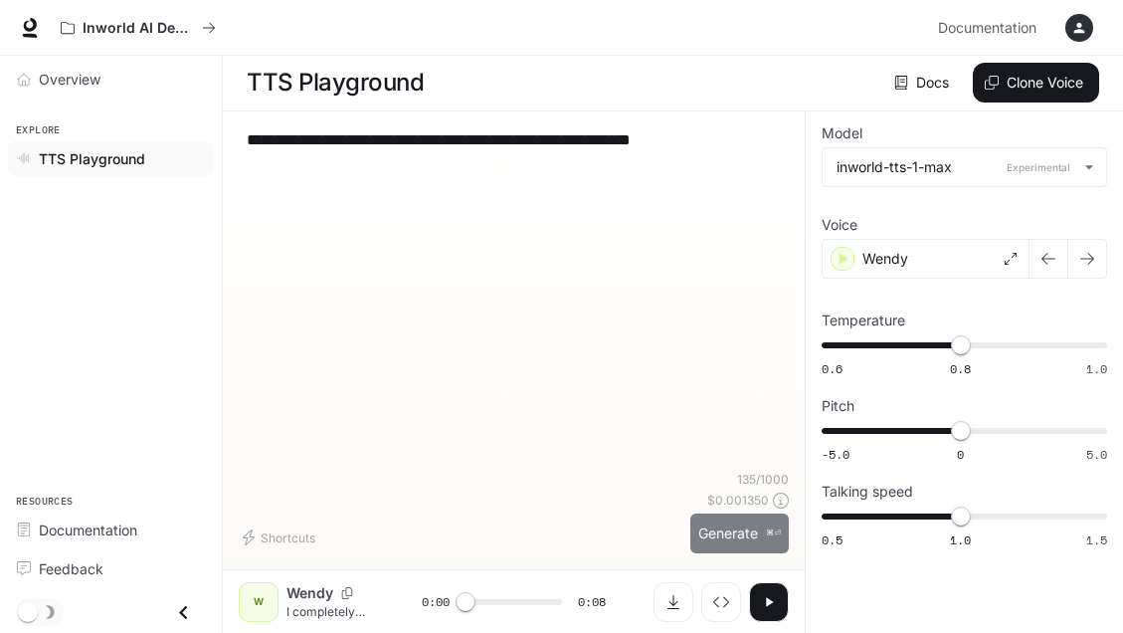
click at [745, 530] on button "Generate ⌘⏎" at bounding box center [739, 533] width 99 height 41
click at [1095, 255] on button "button" at bounding box center [1088, 259] width 40 height 40
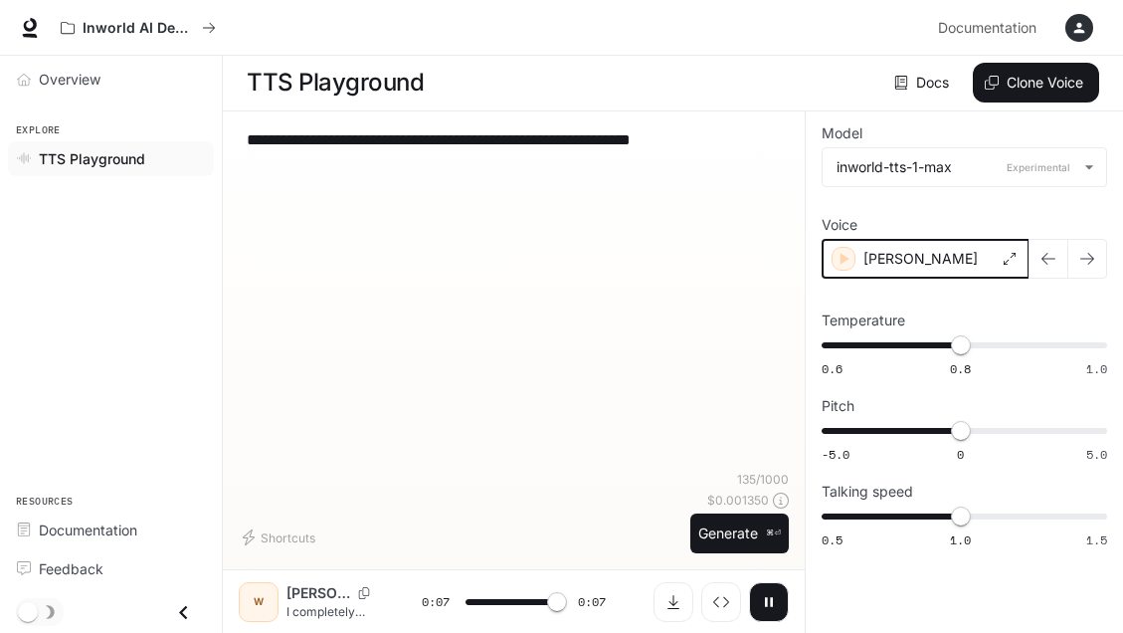
click at [842, 261] on icon "button" at bounding box center [845, 259] width 9 height 12
click at [1075, 260] on button "button" at bounding box center [1088, 259] width 40 height 40
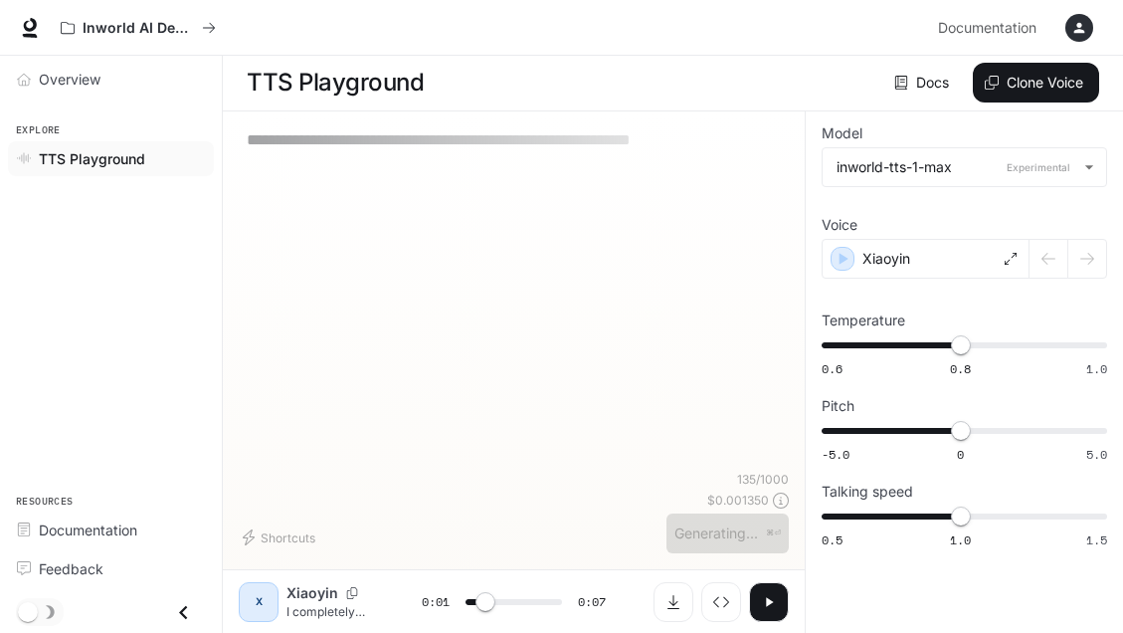
click at [1074, 260] on div at bounding box center [1069, 259] width 78 height 40
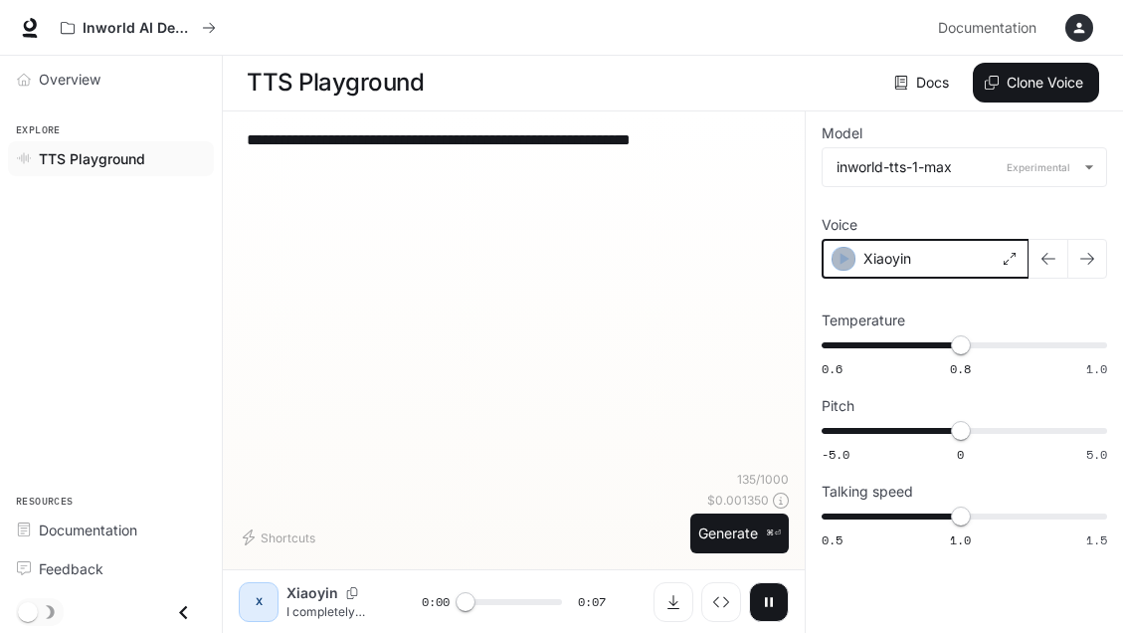
click at [841, 259] on icon "button" at bounding box center [845, 259] width 9 height 12
click at [770, 599] on icon "button" at bounding box center [769, 602] width 16 height 16
type input "***"
click at [89, 70] on span "Overview" at bounding box center [70, 79] width 62 height 21
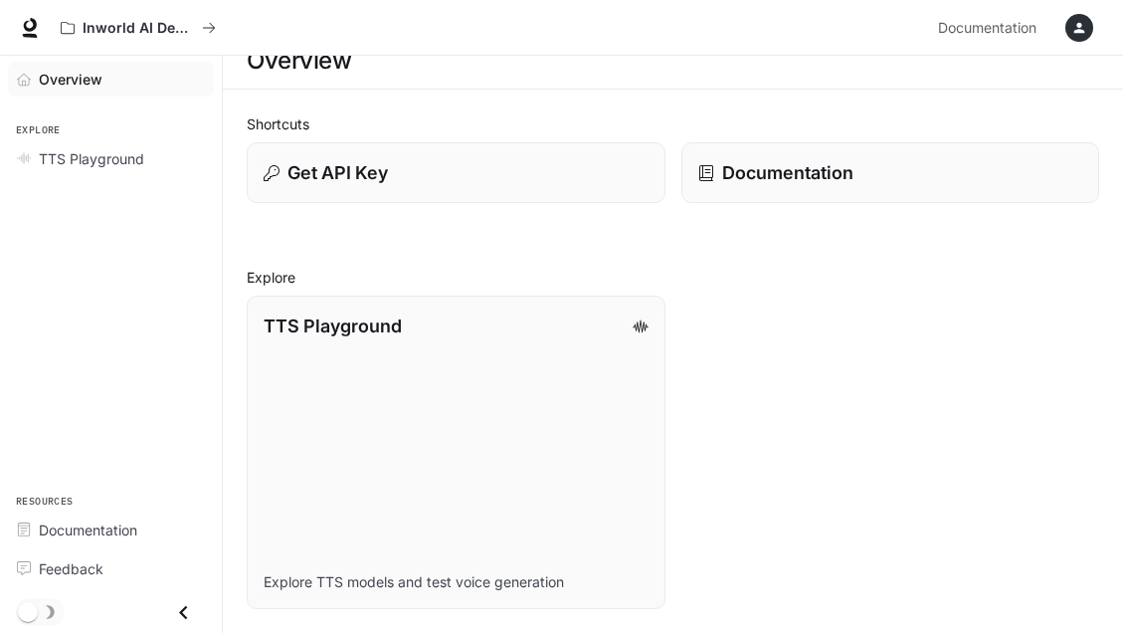
scroll to position [23, 0]
click at [594, 411] on link "TTS Playground Explore TTS models and test voice generation" at bounding box center [456, 452] width 423 height 317
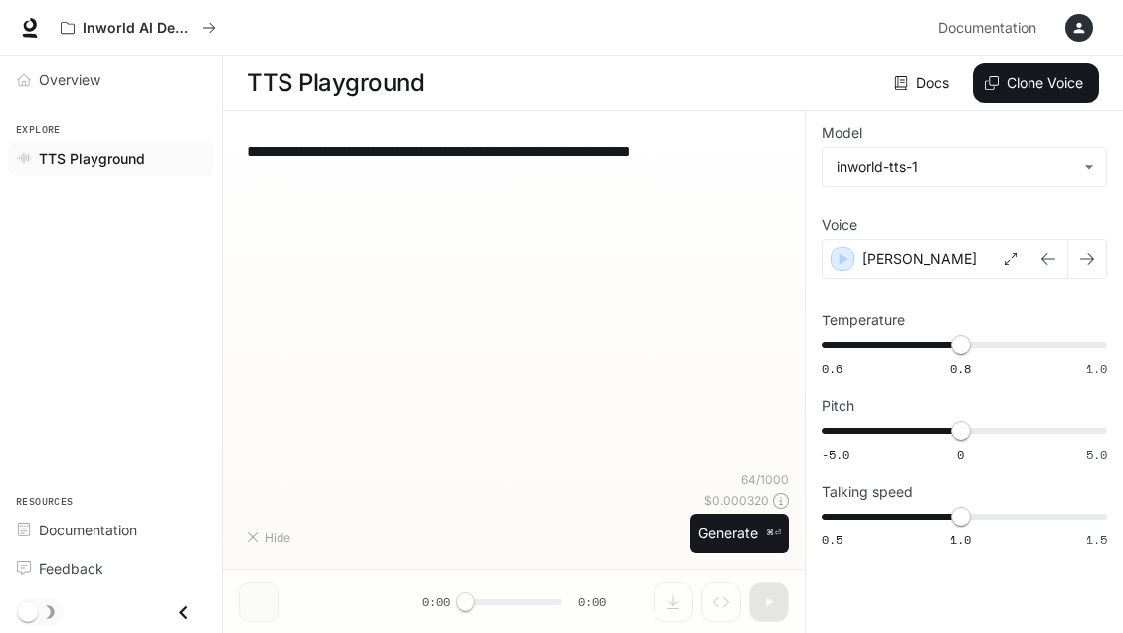
type textarea "**********"
type input "**********"
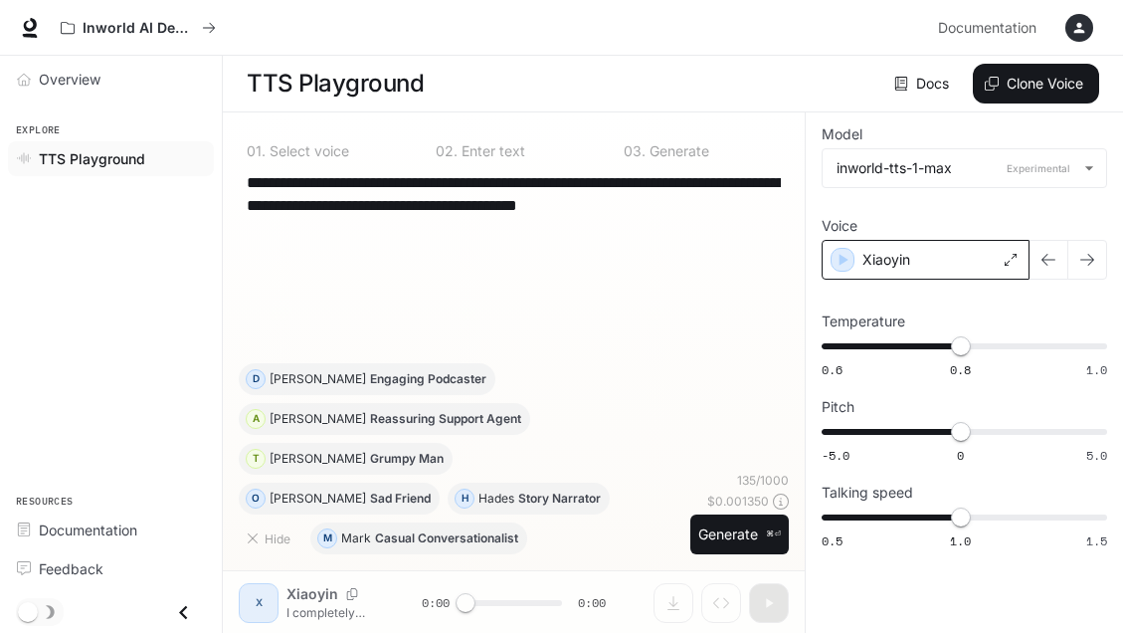
click at [937, 256] on div "Xiaoyin" at bounding box center [926, 260] width 208 height 40
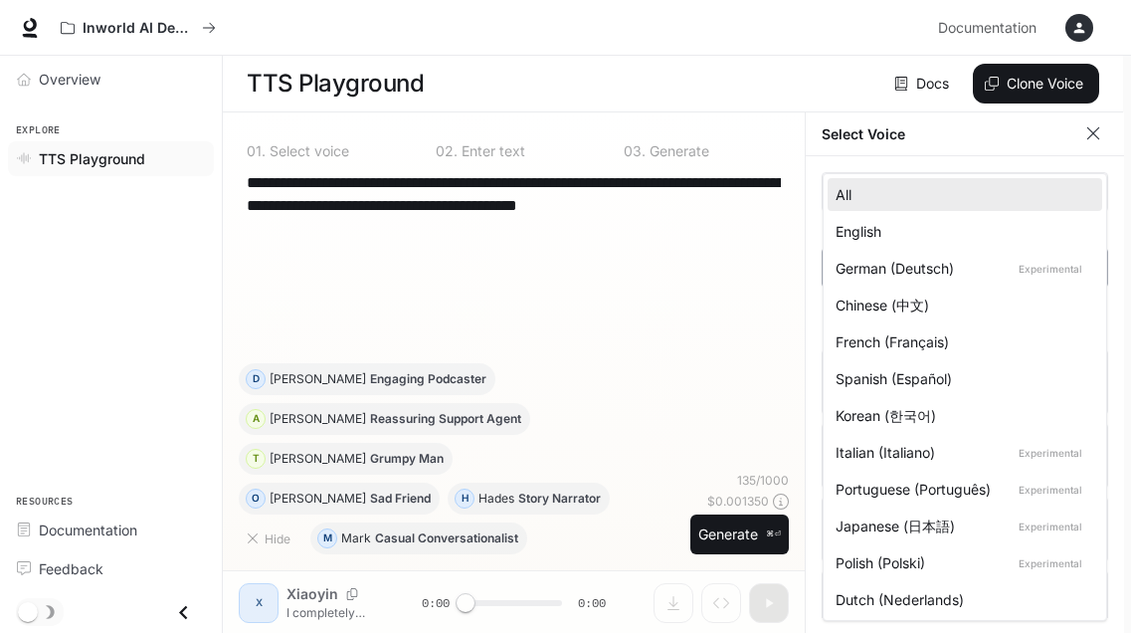
click at [965, 285] on body "**********" at bounding box center [565, 317] width 1131 height 634
click at [944, 270] on div "German (Deutsch) Experimental" at bounding box center [961, 268] width 251 height 21
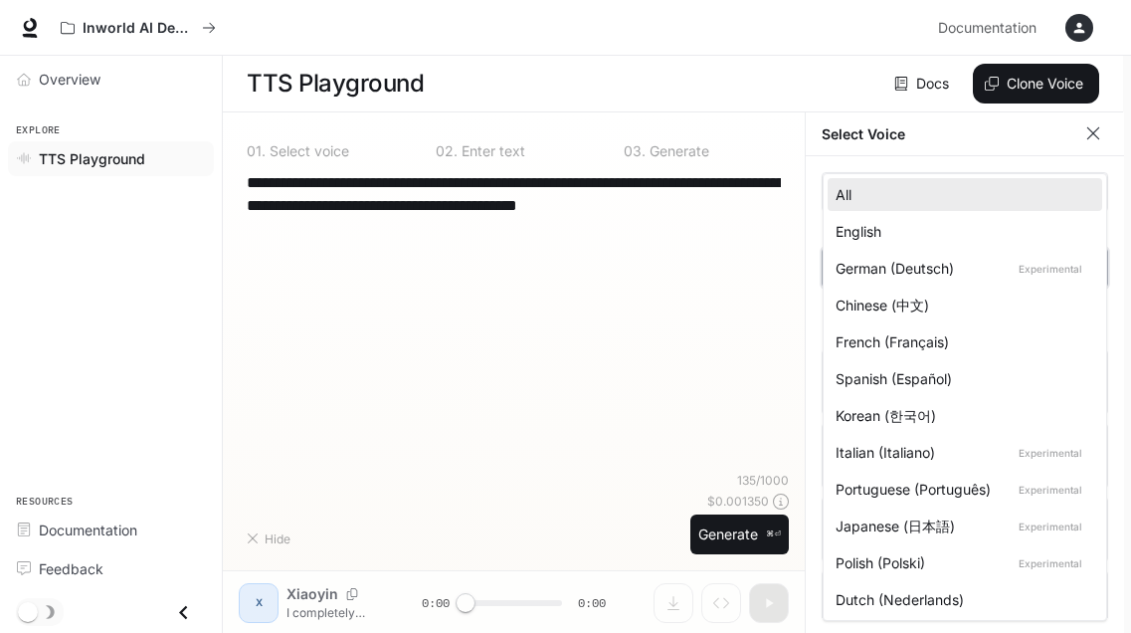
type input "*****"
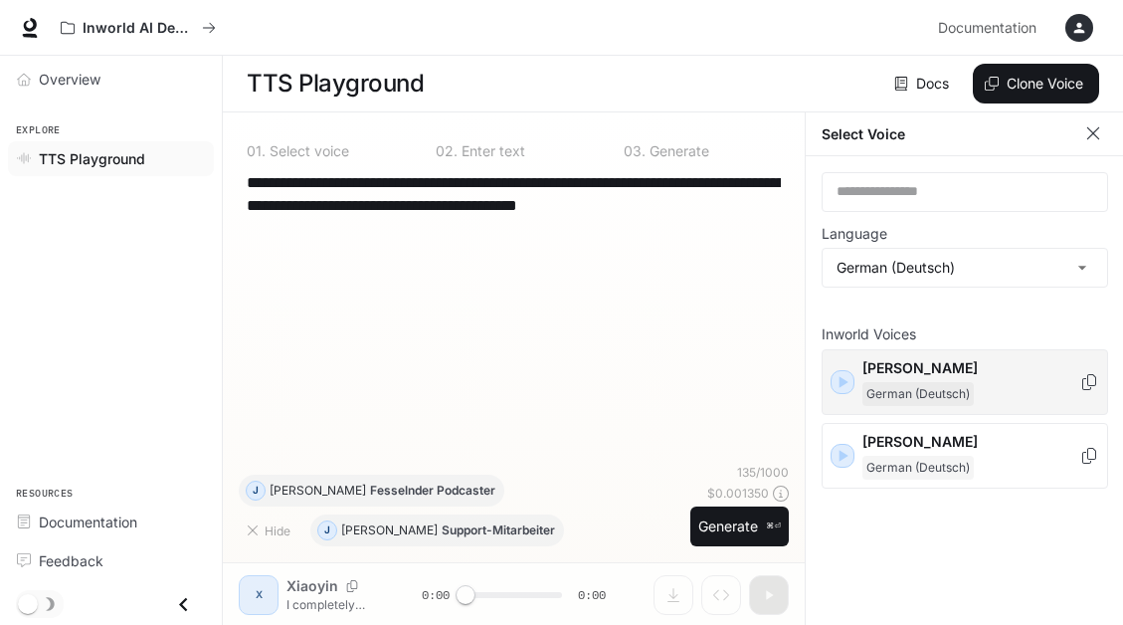
click at [897, 385] on span "German (Deutsch)" at bounding box center [918, 394] width 111 height 24
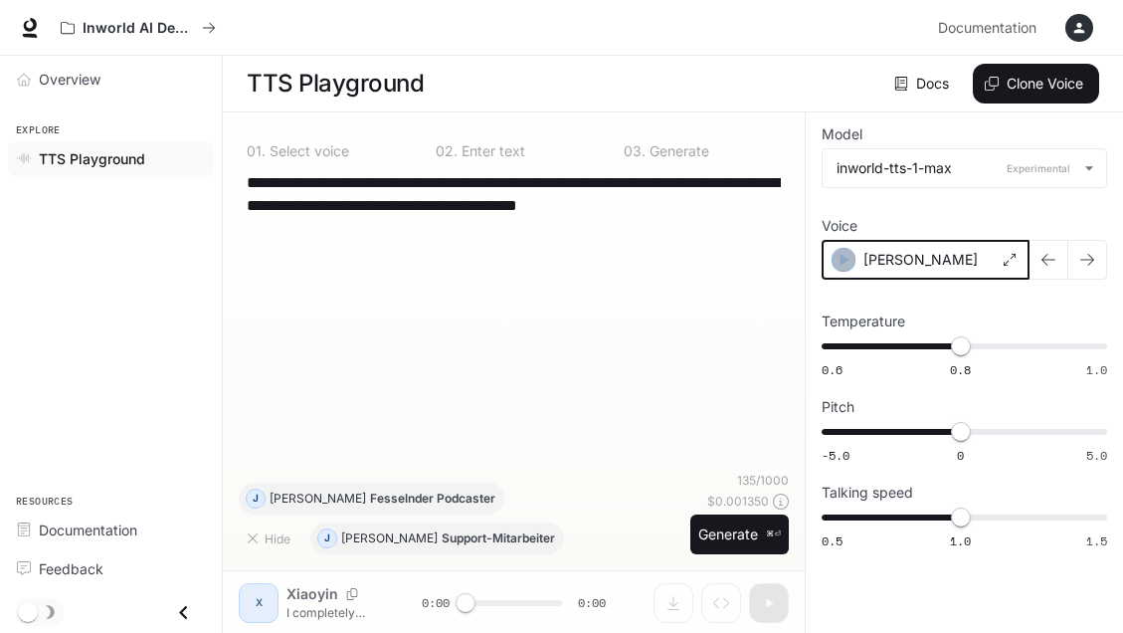
click at [839, 259] on icon "button" at bounding box center [844, 260] width 20 height 20
click at [1013, 257] on icon at bounding box center [1011, 260] width 12 height 12
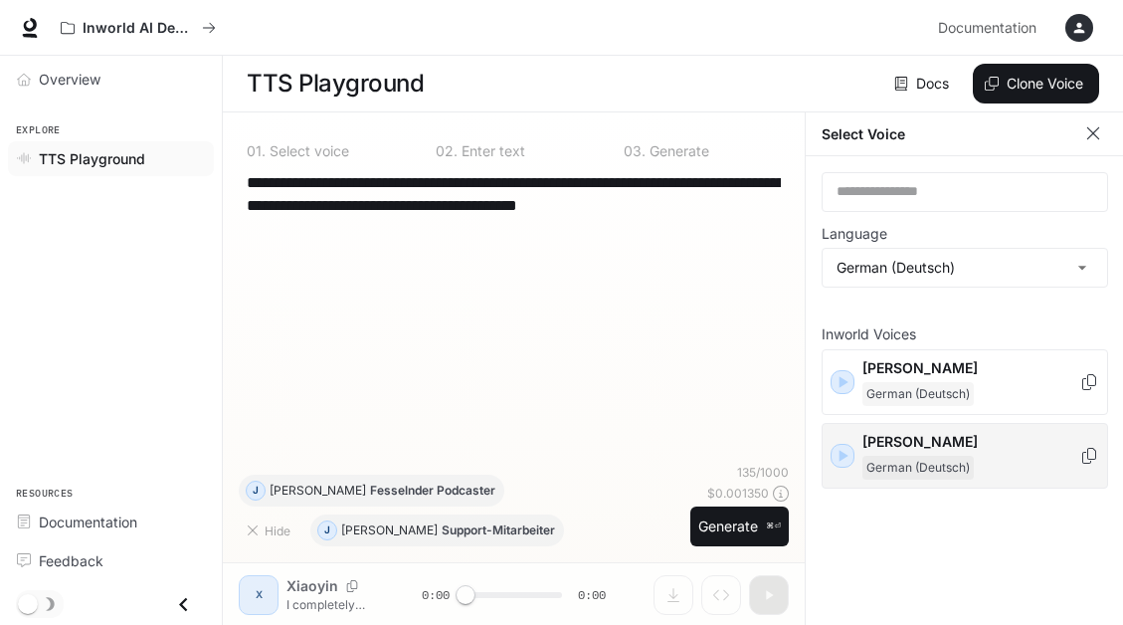
click at [854, 443] on div "Josef German (Deutsch)" at bounding box center [965, 456] width 287 height 66
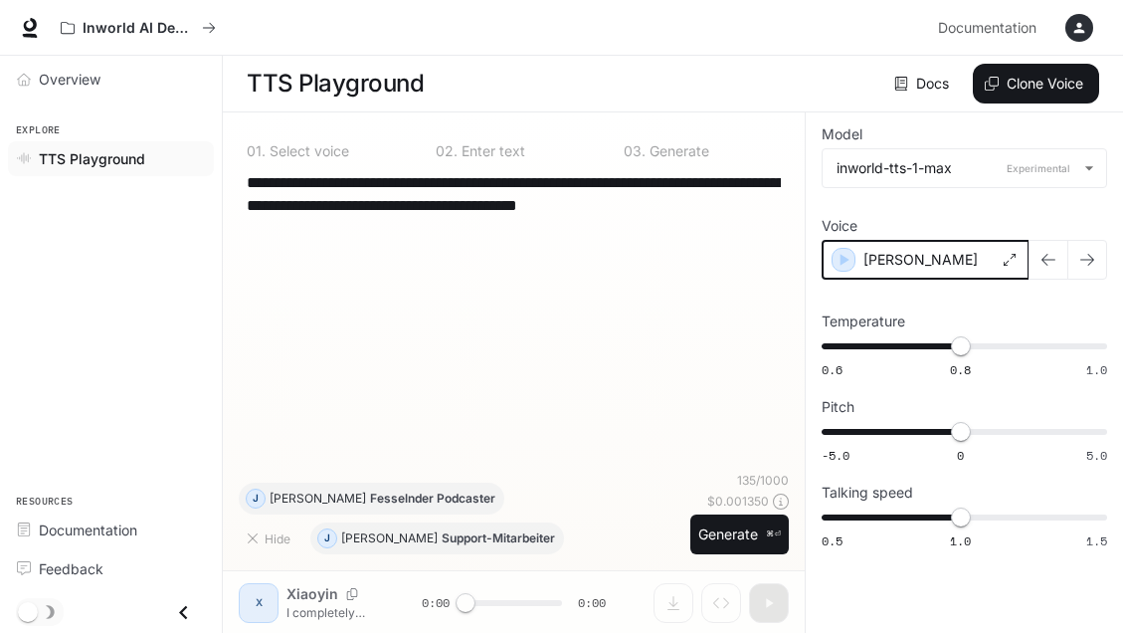
click at [840, 266] on icon "button" at bounding box center [844, 260] width 20 height 20
click at [984, 515] on span "0.5 1.0 1.5 1" at bounding box center [961, 517] width 278 height 30
click at [848, 262] on icon "button" at bounding box center [844, 260] width 20 height 20
type input "***"
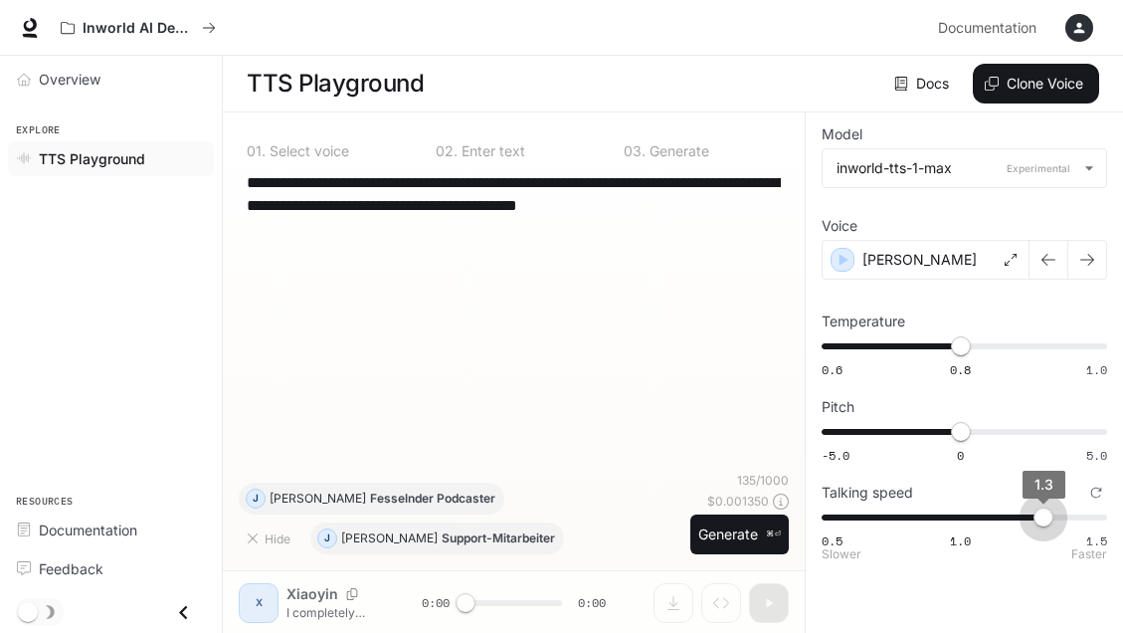
click at [1031, 517] on span "0.5 1.0 1.5 1.3" at bounding box center [961, 517] width 278 height 30
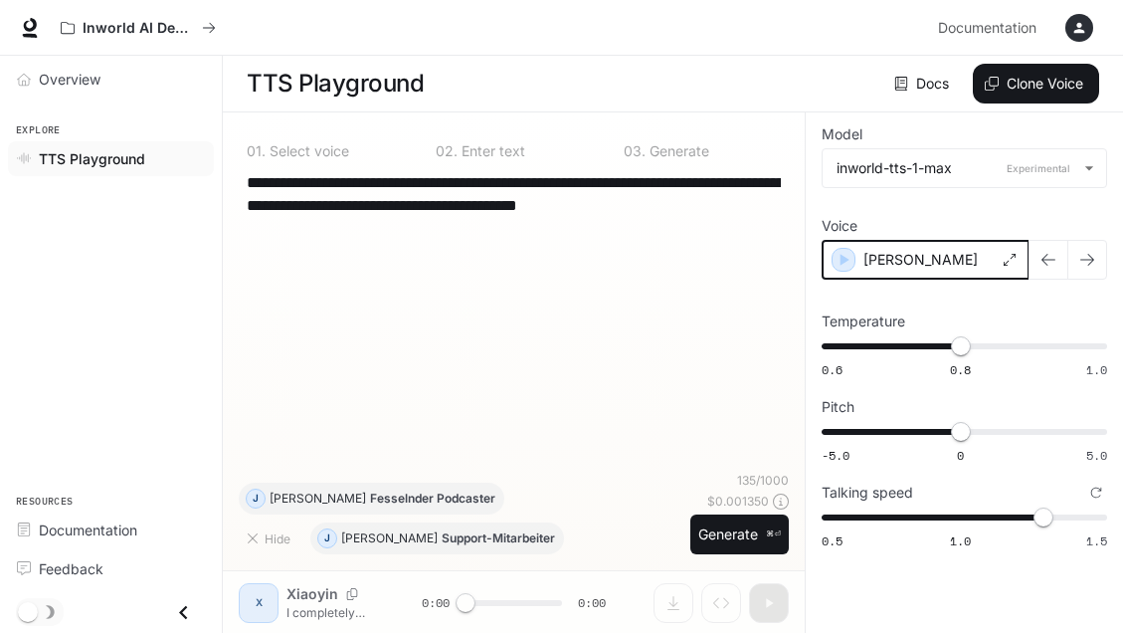
click at [837, 266] on icon "button" at bounding box center [844, 260] width 20 height 20
click at [960, 266] on div "Josef" at bounding box center [926, 260] width 208 height 40
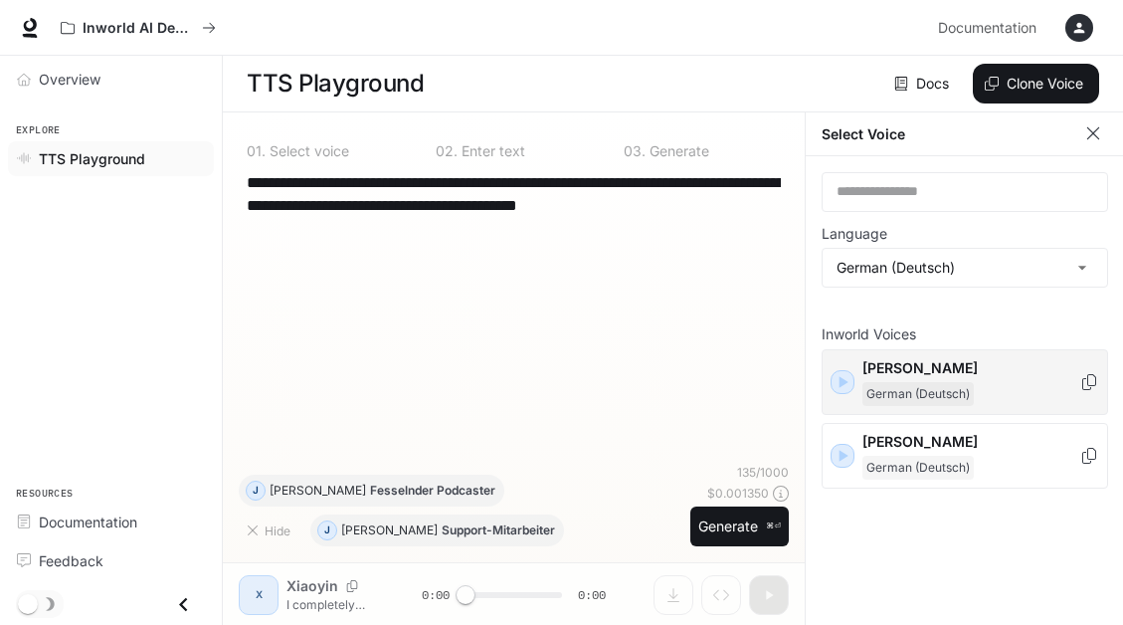
click at [847, 371] on div "button" at bounding box center [843, 382] width 22 height 22
click at [989, 372] on p "Johanna" at bounding box center [971, 368] width 217 height 20
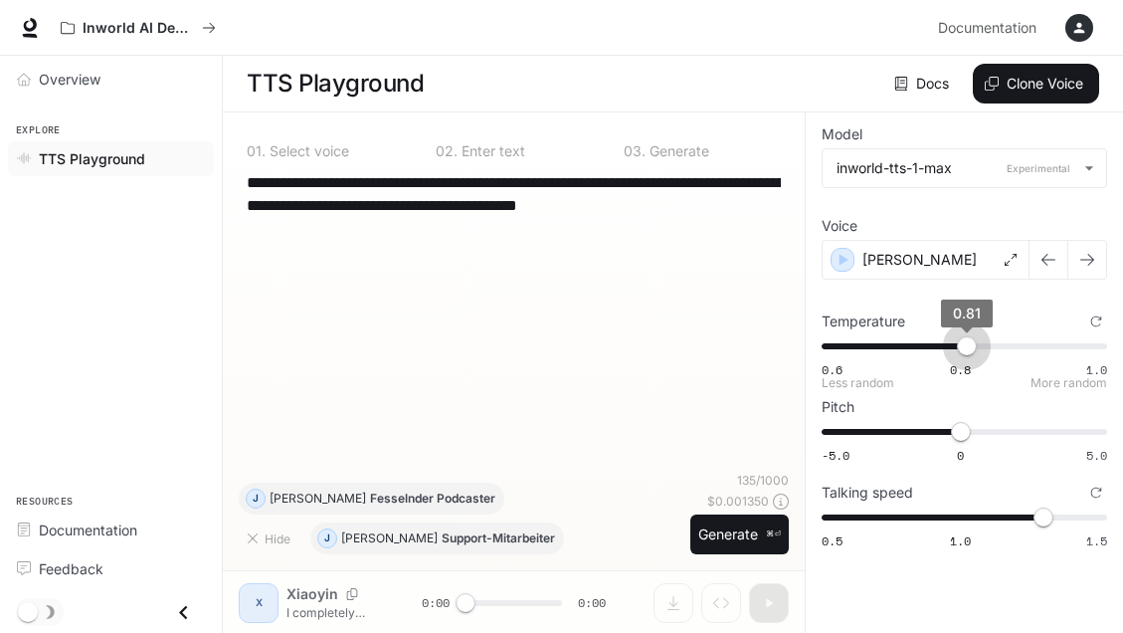
click at [970, 350] on span "0.81" at bounding box center [967, 346] width 20 height 20
type input "****"
drag, startPoint x: 970, startPoint y: 350, endPoint x: 1045, endPoint y: 353, distance: 74.7
click at [1045, 353] on span "0.92" at bounding box center [1044, 346] width 20 height 20
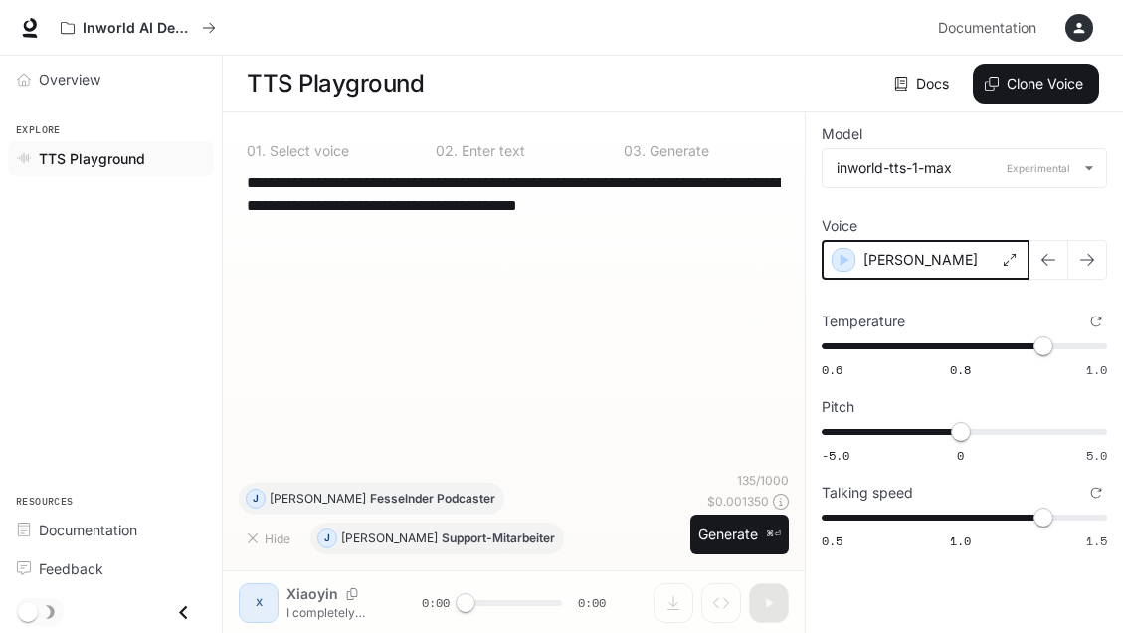
click at [842, 257] on icon "button" at bounding box center [845, 260] width 9 height 12
